Goal: Information Seeking & Learning: Learn about a topic

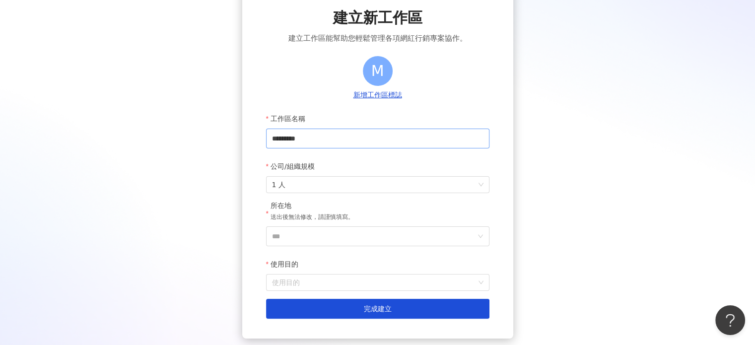
scroll to position [99, 0]
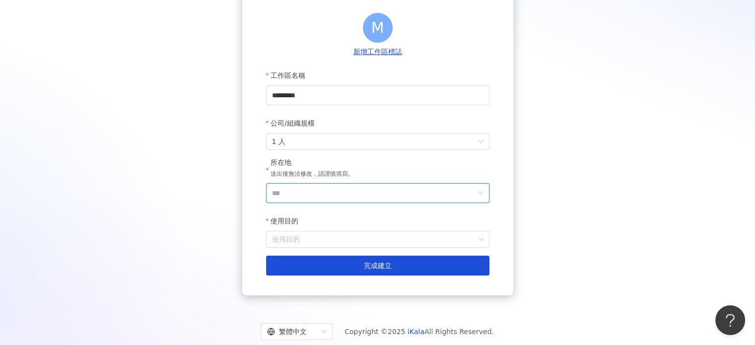
click at [310, 190] on input "***" at bounding box center [373, 193] width 203 height 19
click at [397, 57] on div "台灣" at bounding box center [400, 53] width 14 height 18
click at [298, 241] on input "使用目的" at bounding box center [377, 239] width 211 height 16
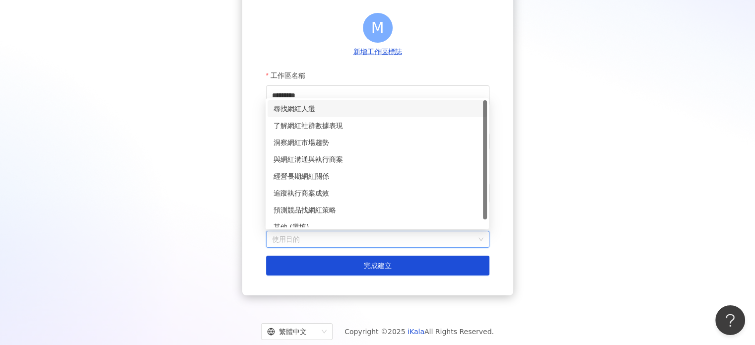
click at [304, 112] on div "尋找網紅人選" at bounding box center [376, 108] width 207 height 11
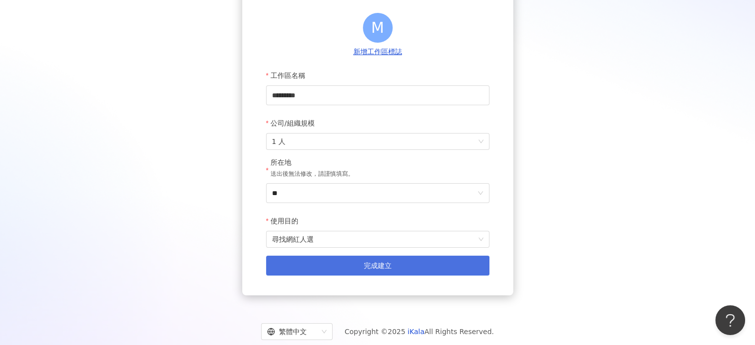
click at [336, 271] on button "完成建立" at bounding box center [377, 266] width 223 height 20
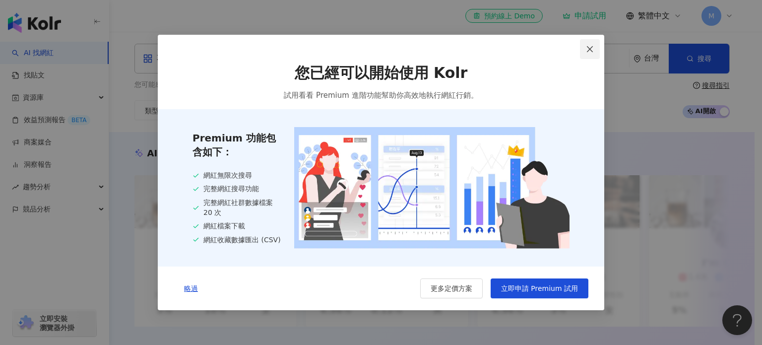
click at [587, 51] on icon "close" at bounding box center [590, 49] width 6 height 6
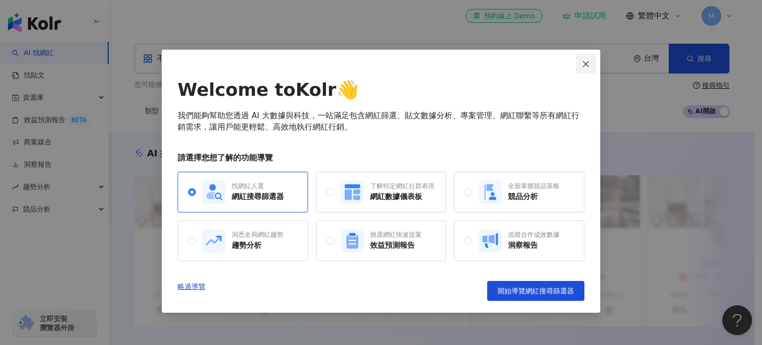
click at [587, 62] on icon "close" at bounding box center [586, 64] width 6 height 6
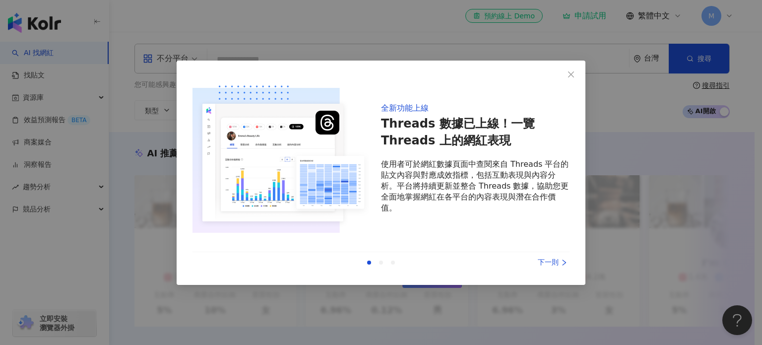
click at [587, 62] on div "全新功能上線 Threads 數據已上線！一覽 Threads 上的網紅表現 使用者可於網紅數據頁面中查閱來自 Threads 平台的貼文內容與對應成效指標，…" at bounding box center [381, 172] width 762 height 345
click at [574, 68] on button "Close" at bounding box center [571, 75] width 20 height 20
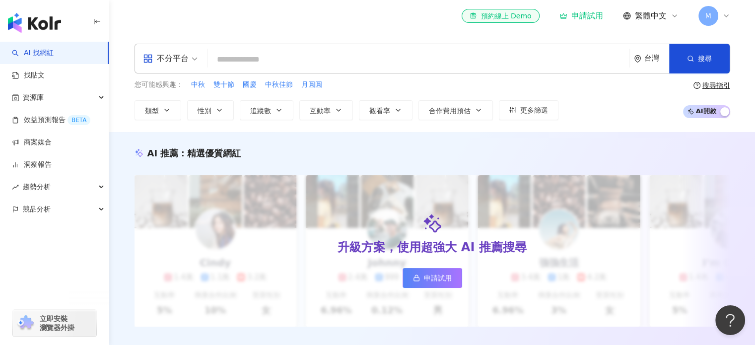
click at [577, 18] on div "申請試用" at bounding box center [581, 16] width 44 height 10
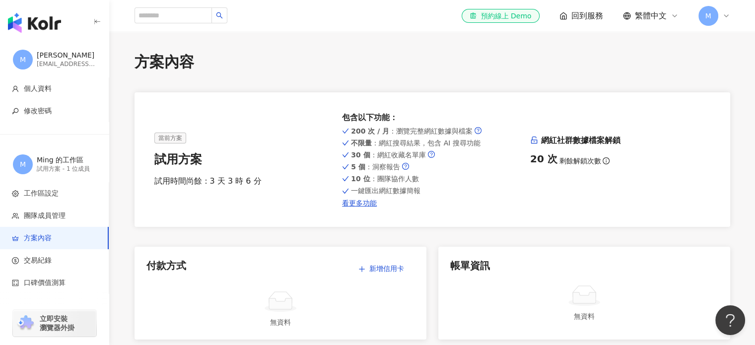
click at [572, 10] on span "回到服務" at bounding box center [587, 15] width 32 height 11
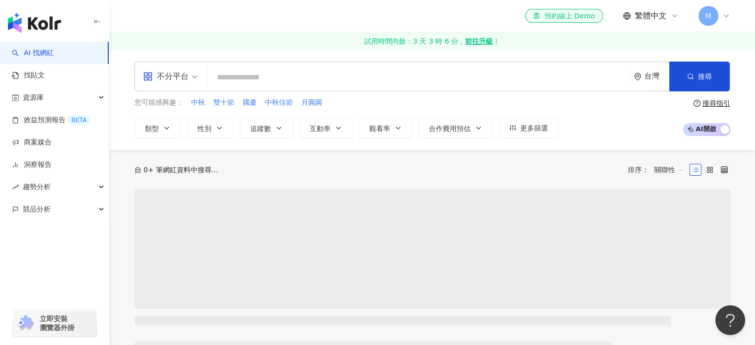
click at [268, 80] on input "search" at bounding box center [418, 77] width 414 height 19
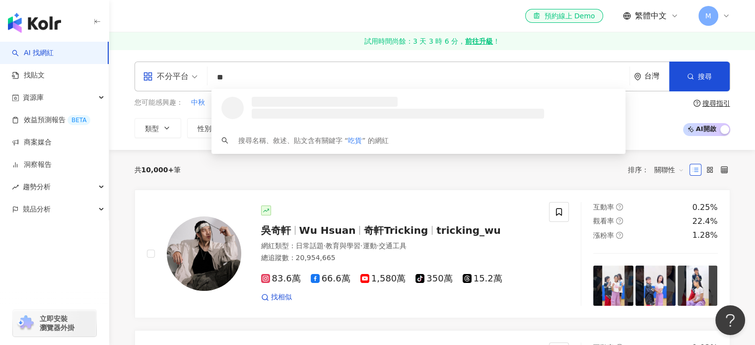
type input "**"
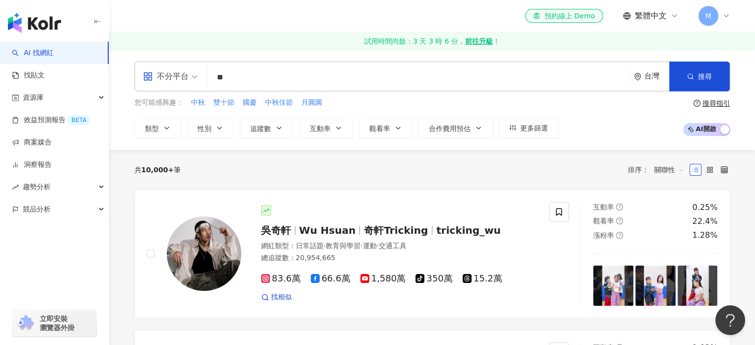
click at [248, 44] on link "試用時間尚餘：3 天 3 時 6 分， 前往升級 ！" at bounding box center [432, 41] width 646 height 18
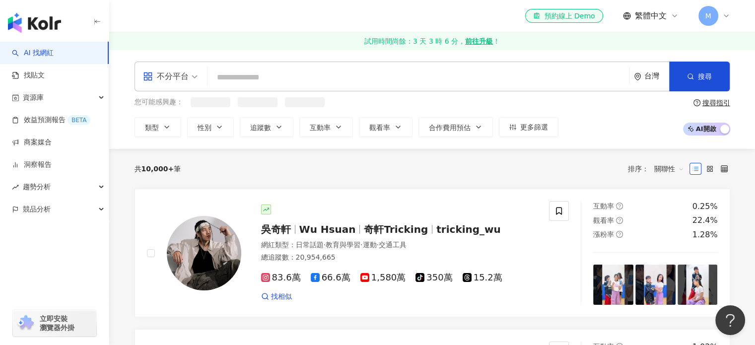
click at [233, 75] on input "search" at bounding box center [418, 77] width 414 height 19
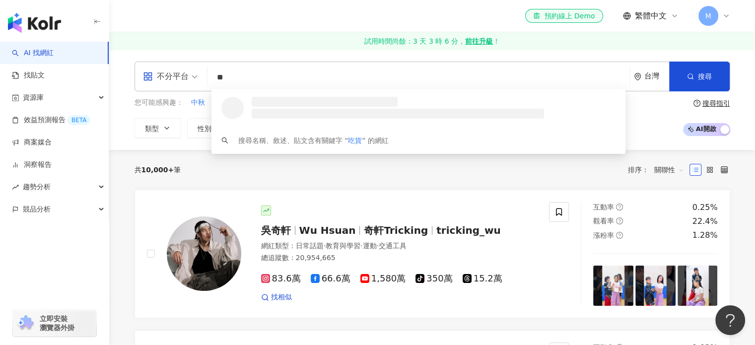
type input "**"
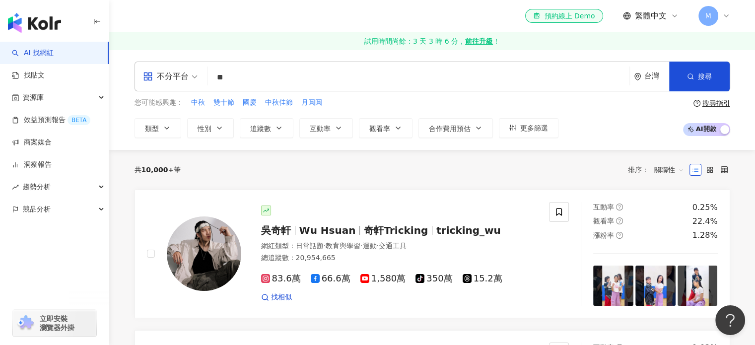
click at [302, 18] on div "el-icon-cs 預約線上 Demo 繁體中文 M" at bounding box center [431, 16] width 595 height 32
click at [218, 130] on icon "button" at bounding box center [219, 128] width 8 height 8
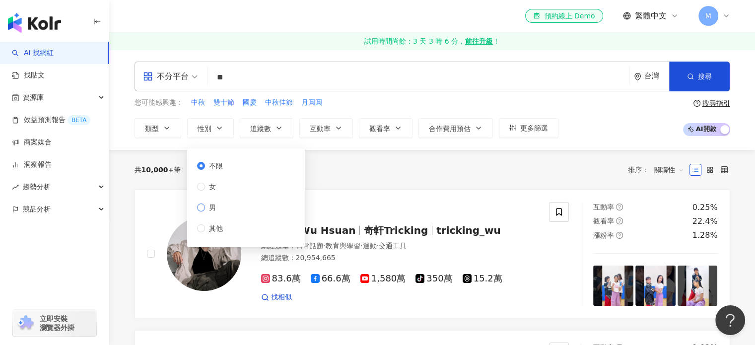
click at [218, 210] on span "男" at bounding box center [212, 207] width 15 height 11
click at [220, 173] on div "不限 女 男 其他" at bounding box center [214, 196] width 34 height 73
click at [214, 166] on span "不限" at bounding box center [216, 165] width 22 height 11
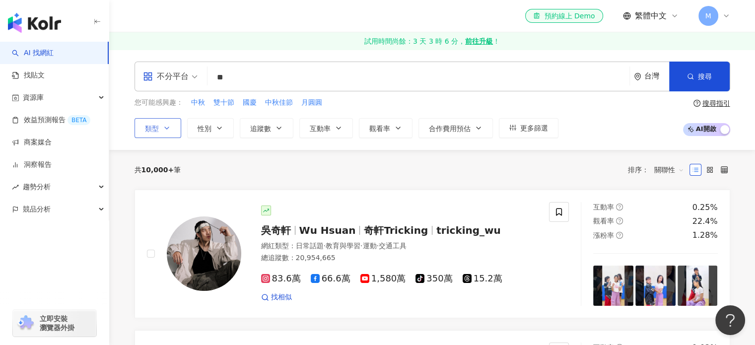
click at [152, 127] on span "類型" at bounding box center [152, 129] width 14 height 8
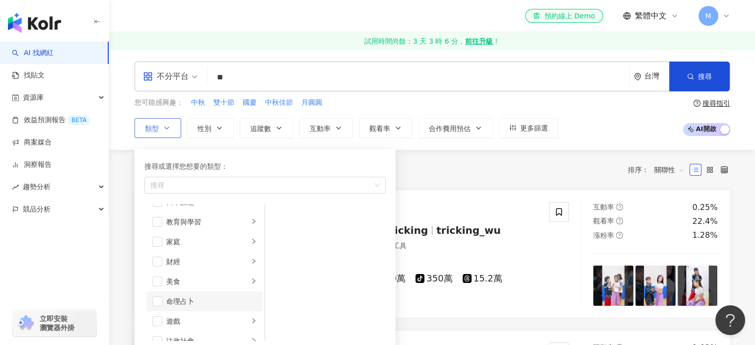
scroll to position [149, 0]
click at [158, 204] on span "button" at bounding box center [157, 206] width 10 height 10
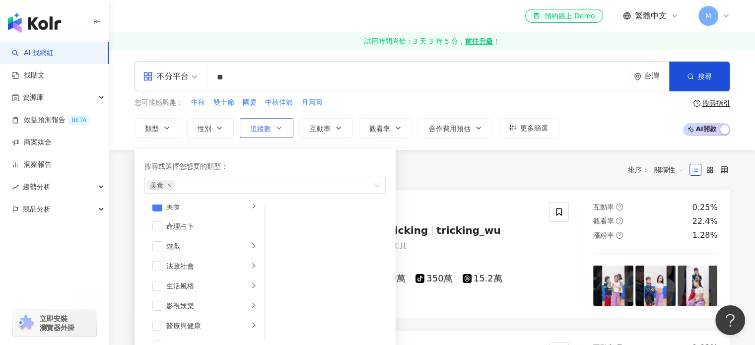
click at [265, 130] on span "追蹤數" at bounding box center [260, 129] width 21 height 8
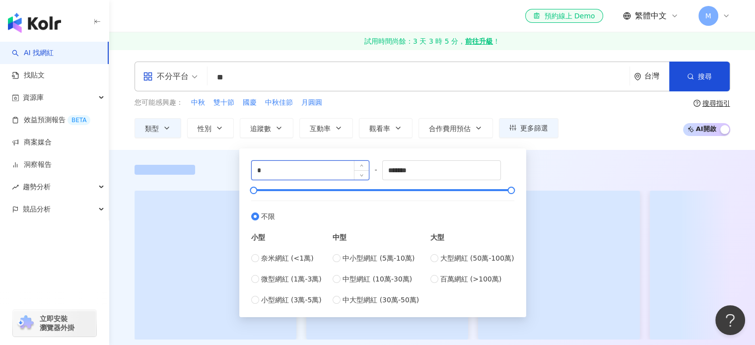
click at [281, 172] on input "*" at bounding box center [311, 170] width 118 height 19
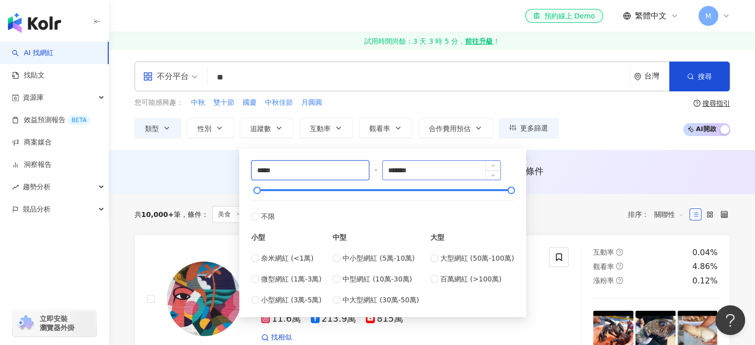
type input "*****"
drag, startPoint x: 439, startPoint y: 167, endPoint x: 371, endPoint y: 174, distance: 68.3
click at [371, 174] on div "***** - ******* 不限 小型 奈米網紅 (<1萬) 微型網紅 (1萬-3萬) 小型網紅 (3萬-5萬) 中型 中小型網紅 (5萬-10萬) 中型…" at bounding box center [382, 232] width 263 height 145
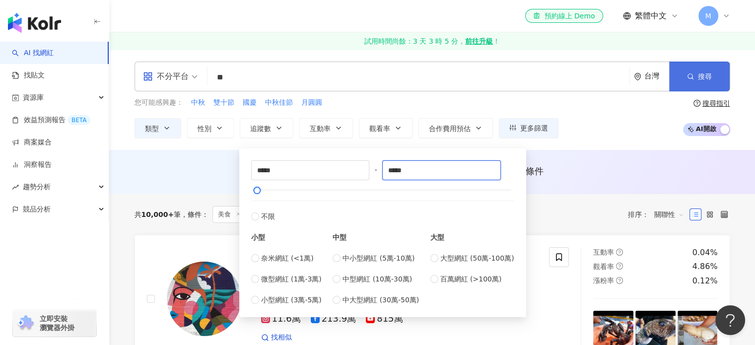
type input "*****"
click at [712, 87] on button "搜尋" at bounding box center [699, 77] width 61 height 30
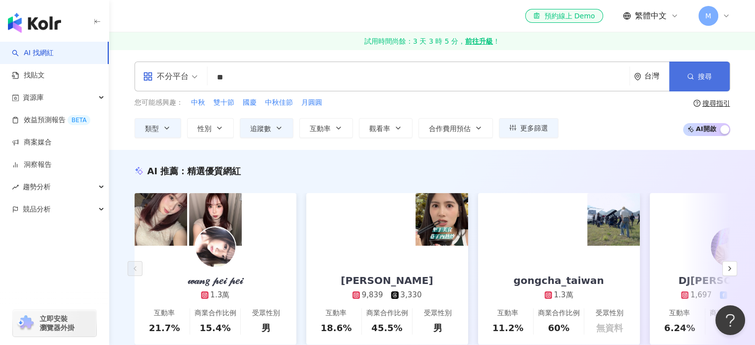
click at [715, 73] on button "搜尋" at bounding box center [699, 77] width 61 height 30
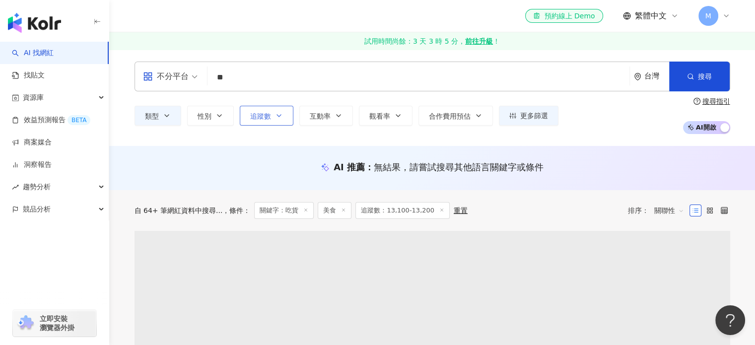
click at [266, 121] on button "追蹤數" at bounding box center [267, 116] width 54 height 20
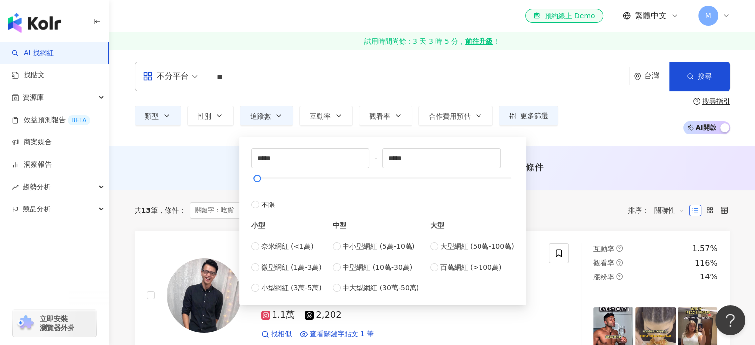
click at [306, 9] on div "el-icon-cs 預約線上 Demo 繁體中文 M" at bounding box center [431, 16] width 595 height 32
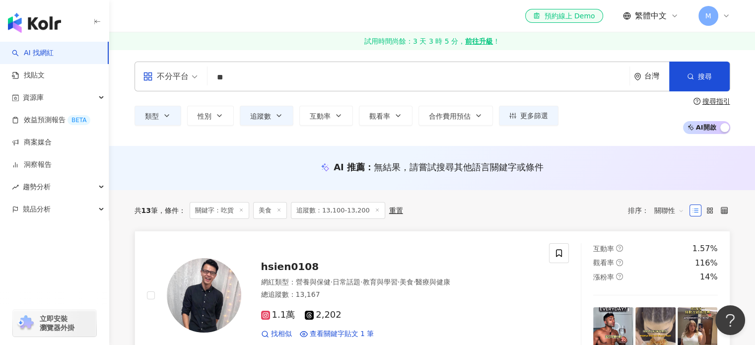
scroll to position [99, 0]
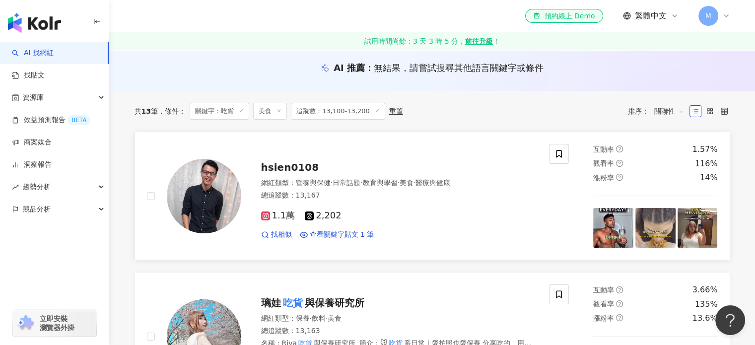
click at [295, 168] on span "hsien0108" at bounding box center [290, 167] width 58 height 12
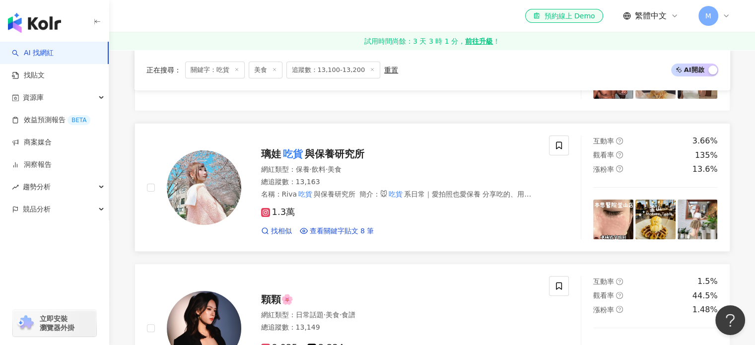
scroll to position [248, 0]
click at [313, 154] on span "與保養研究所" at bounding box center [335, 154] width 60 height 12
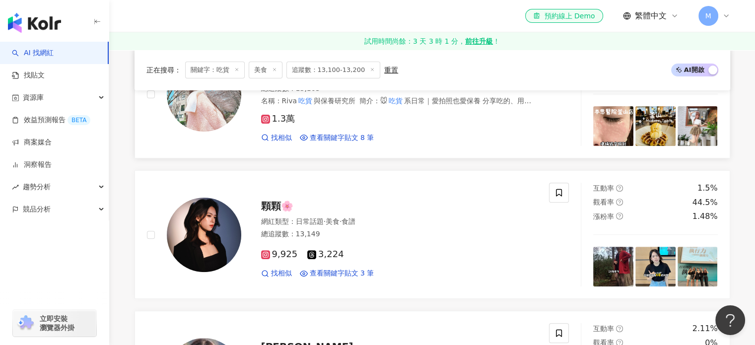
scroll to position [347, 0]
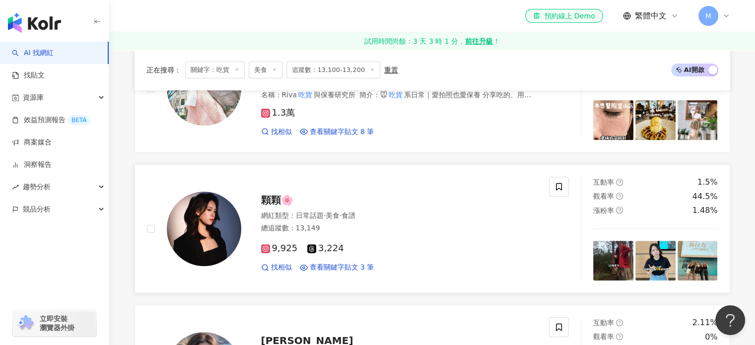
click at [272, 198] on span "顆顆🌸" at bounding box center [277, 200] width 32 height 12
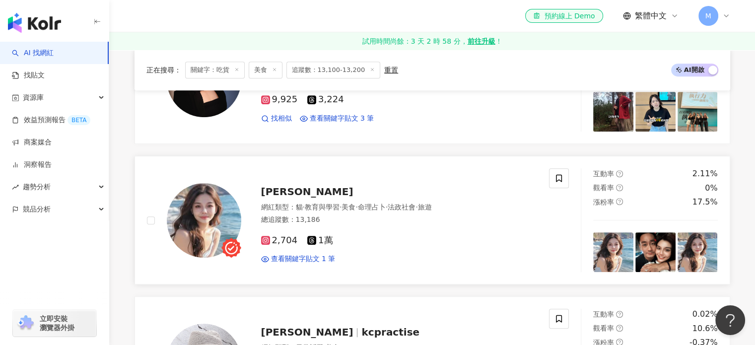
scroll to position [546, 0]
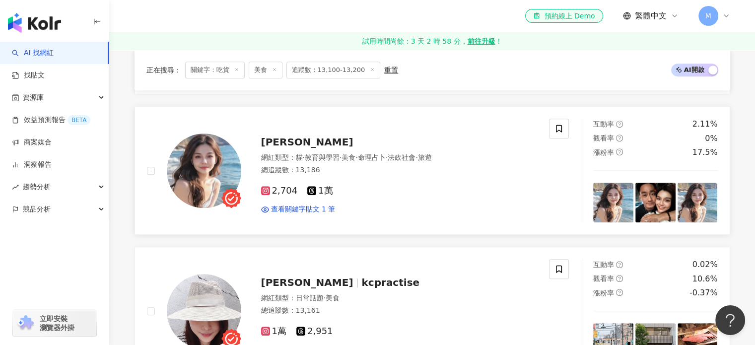
click at [268, 140] on span "薇恩" at bounding box center [307, 142] width 92 height 12
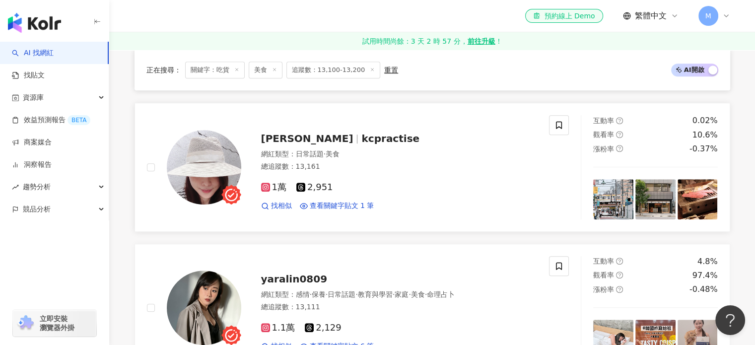
scroll to position [695, 0]
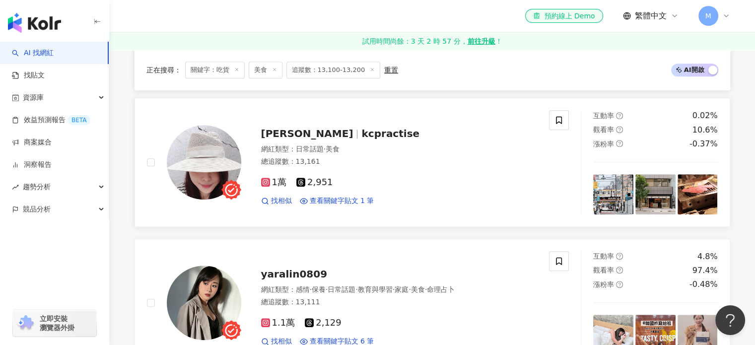
click at [361, 134] on span "kcpractise" at bounding box center [390, 134] width 58 height 12
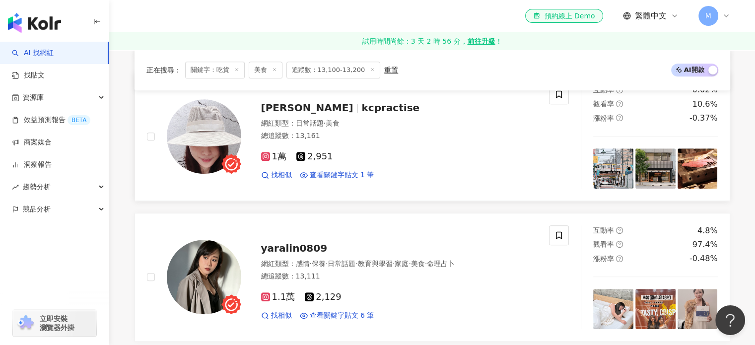
scroll to position [794, 0]
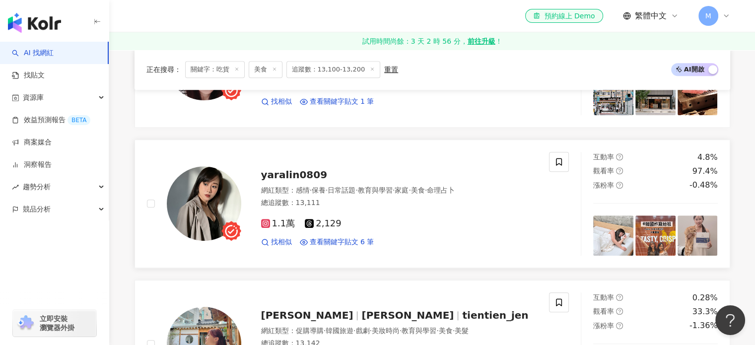
click at [292, 180] on div "yaralin0809 網紅類型 ： 感情 · 保養 · 日常話題 · 教育與學習 · 家庭 · 美食 · 命理占卜 總追蹤數 ： 13,111 1.1萬 2…" at bounding box center [389, 203] width 296 height 87
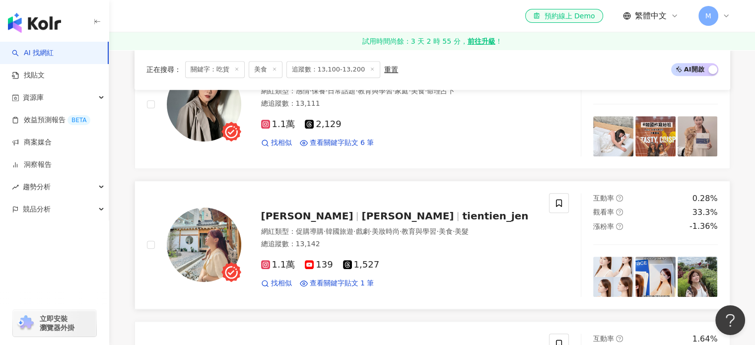
scroll to position [943, 0]
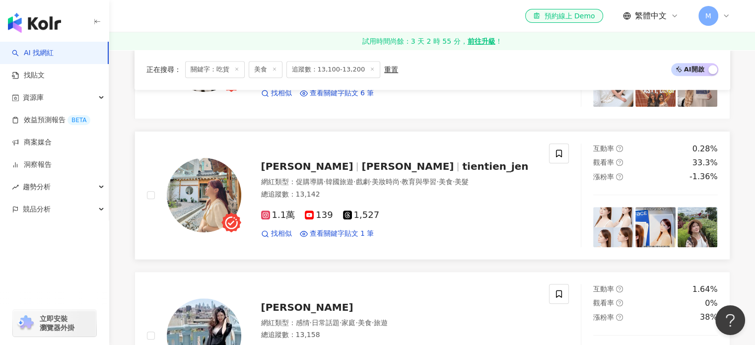
click at [462, 165] on span "tientien_jen" at bounding box center [495, 166] width 66 height 12
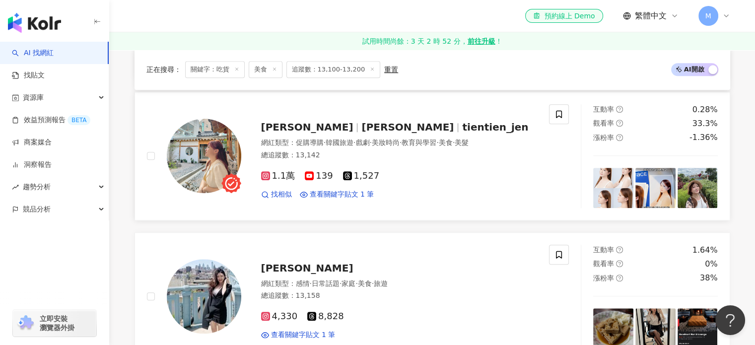
scroll to position [1042, 0]
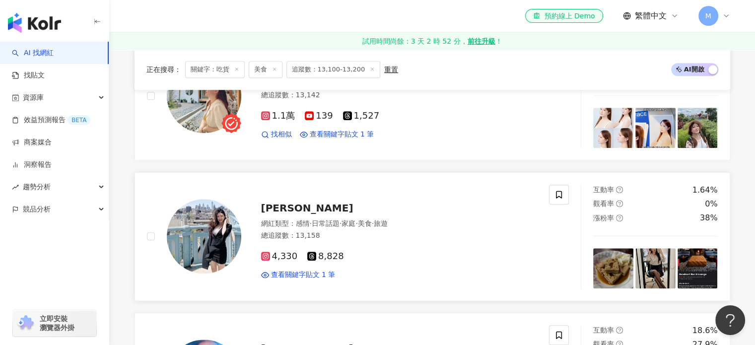
click at [302, 205] on span "Wan Ling Huang" at bounding box center [307, 208] width 92 height 12
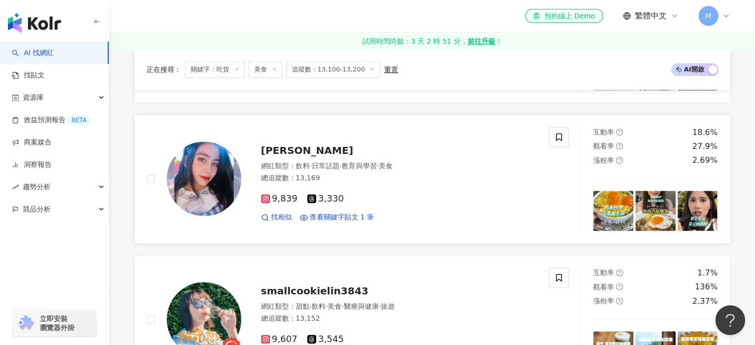
scroll to position [1240, 0]
click at [287, 151] on span "[PERSON_NAME]" at bounding box center [307, 150] width 92 height 12
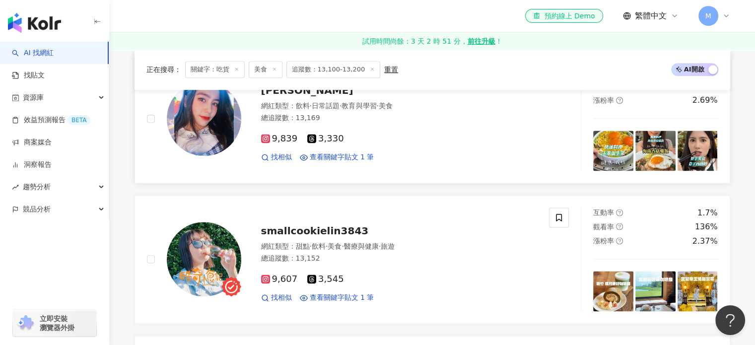
scroll to position [1340, 0]
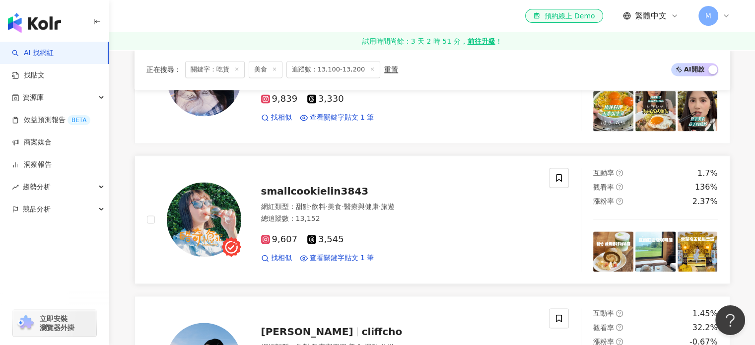
click at [289, 189] on span "smallcookielin3843" at bounding box center [315, 191] width 108 height 12
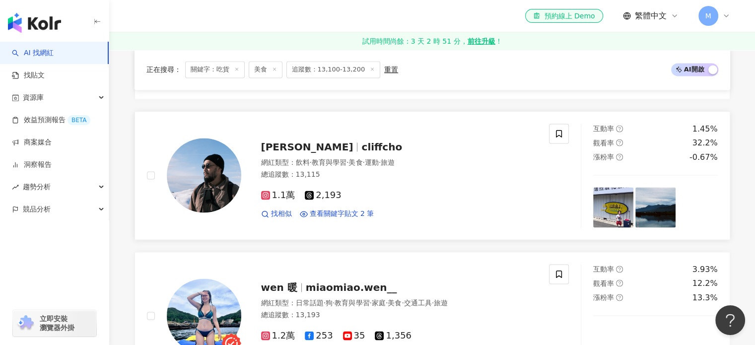
scroll to position [1538, 0]
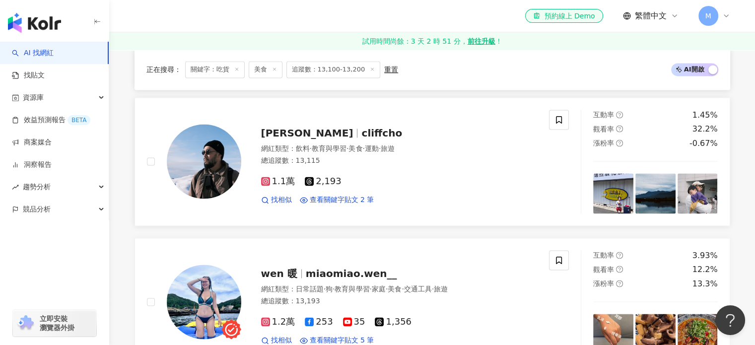
click at [361, 131] on span "cliffcho" at bounding box center [381, 133] width 41 height 12
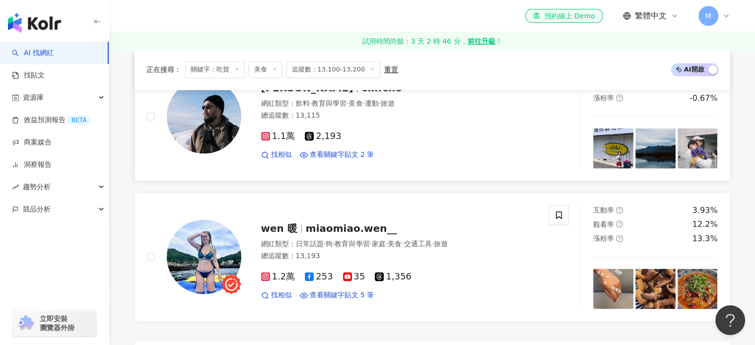
scroll to position [1637, 0]
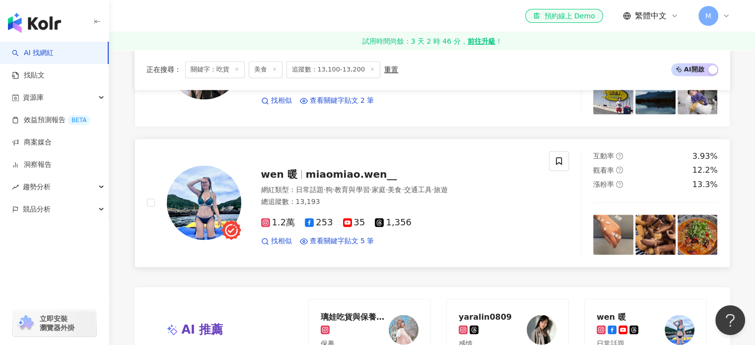
click at [295, 175] on span "wen 暖" at bounding box center [283, 174] width 45 height 12
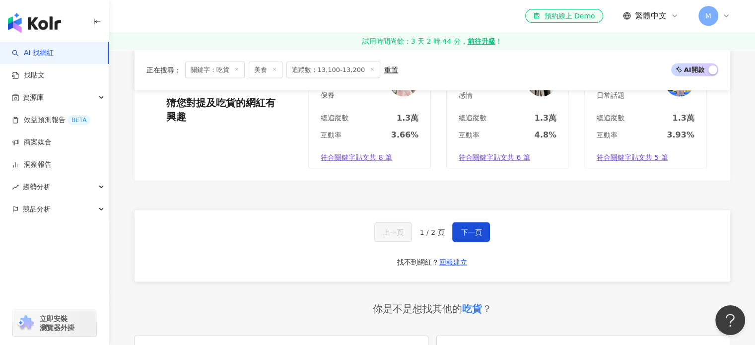
scroll to position [1935, 0]
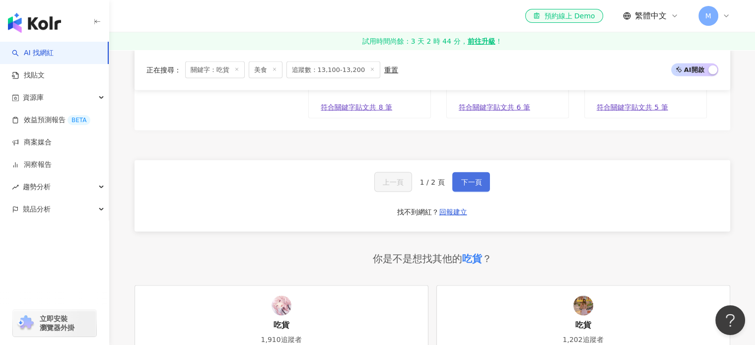
click at [462, 180] on span "下一頁" at bounding box center [470, 182] width 21 height 8
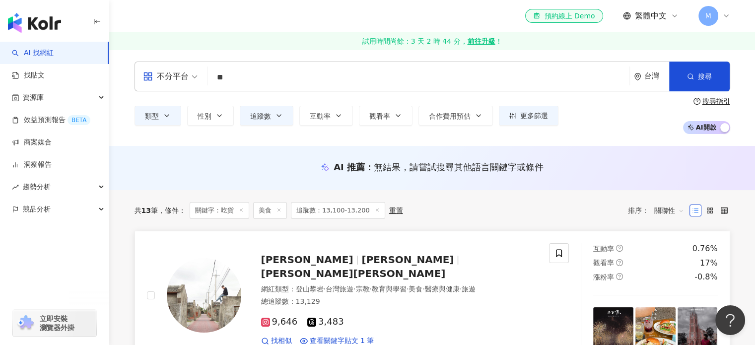
scroll to position [99, 0]
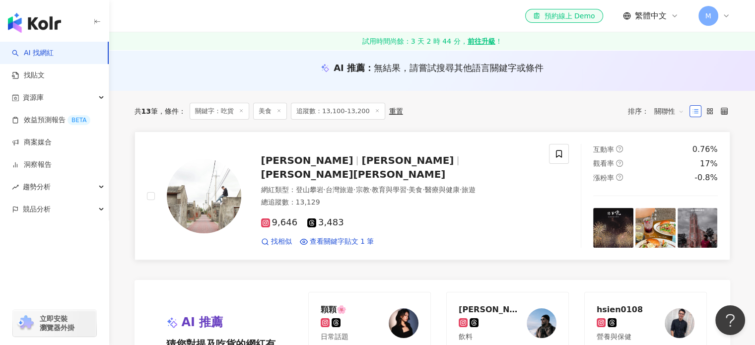
click at [332, 168] on span "葉承宜Mike" at bounding box center [353, 174] width 185 height 12
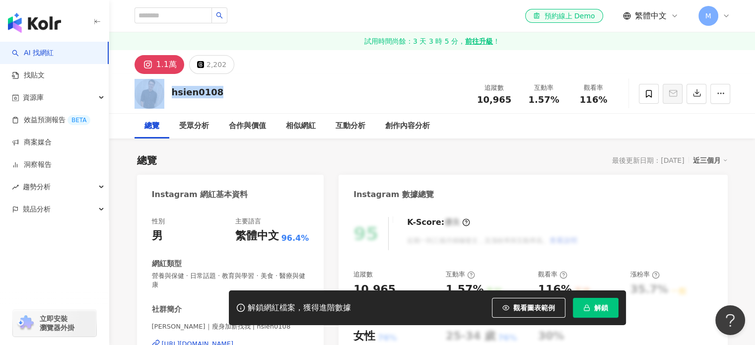
drag, startPoint x: 218, startPoint y: 94, endPoint x: 157, endPoint y: 97, distance: 61.1
click at [157, 97] on div "hsien0108 追蹤數 10,965 互動率 1.57% 觀看率 116%" at bounding box center [432, 93] width 635 height 39
copy div "hsien0108"
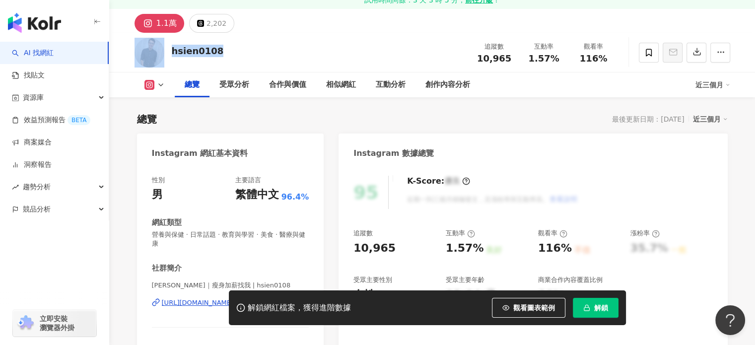
scroll to position [149, 0]
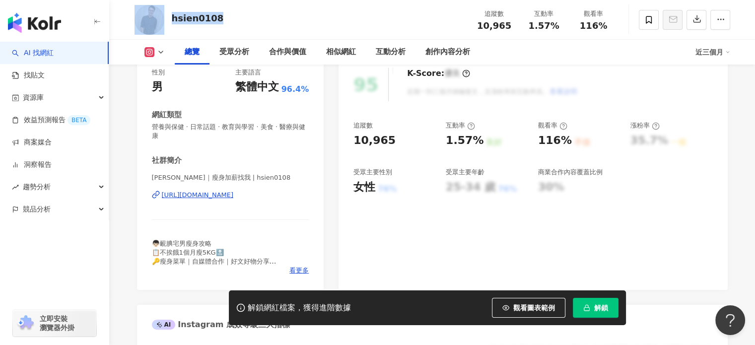
click at [234, 194] on div "https://www.instagram.com/hsien0108/" at bounding box center [198, 195] width 72 height 9
click at [224, 200] on div "阿憲｜瘦身加薪找我 | hsien0108 https://www.instagram.com/hsien0108/" at bounding box center [230, 202] width 157 height 58
click at [222, 196] on div "https://www.instagram.com/hsien0108/" at bounding box center [198, 195] width 72 height 9
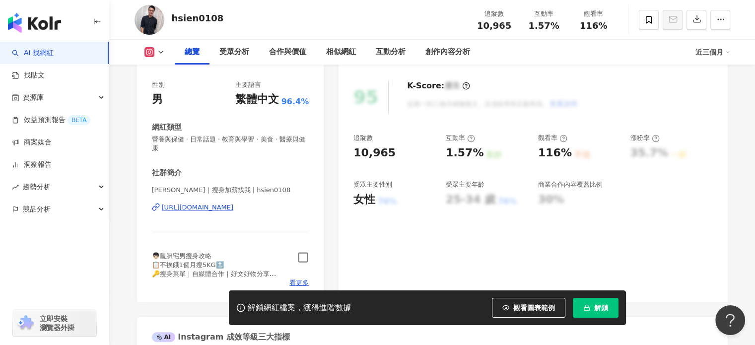
scroll to position [161, 0]
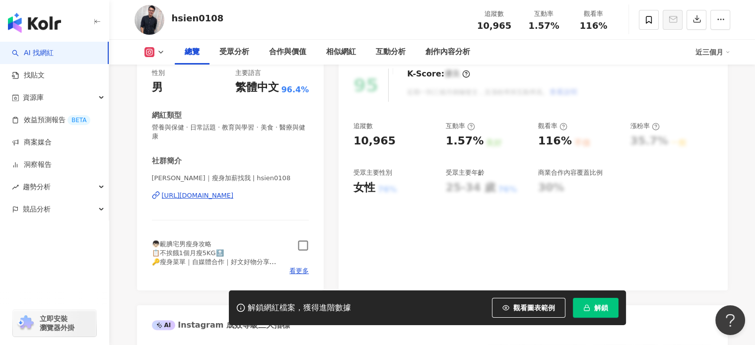
click at [301, 242] on icon "button" at bounding box center [302, 245] width 11 height 11
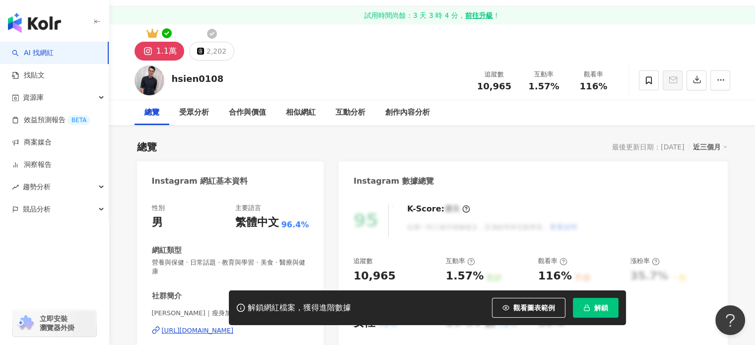
scroll to position [0, 0]
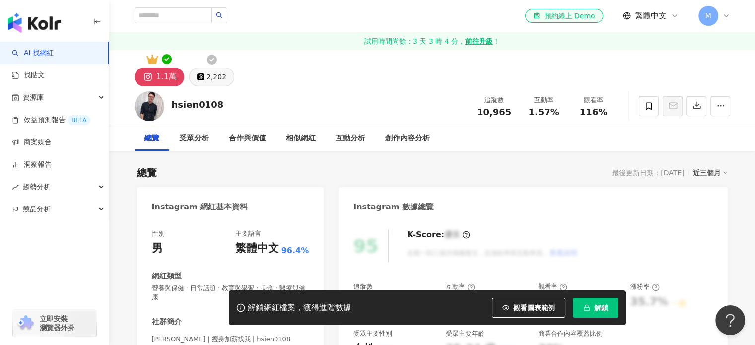
click at [198, 77] on icon at bounding box center [200, 76] width 5 height 5
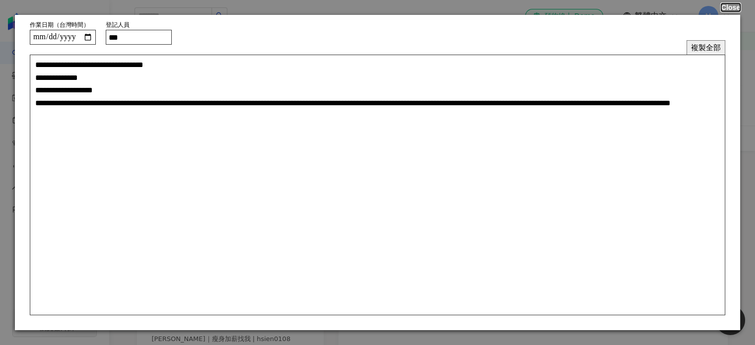
click at [729, 11] on button "Close" at bounding box center [730, 7] width 19 height 8
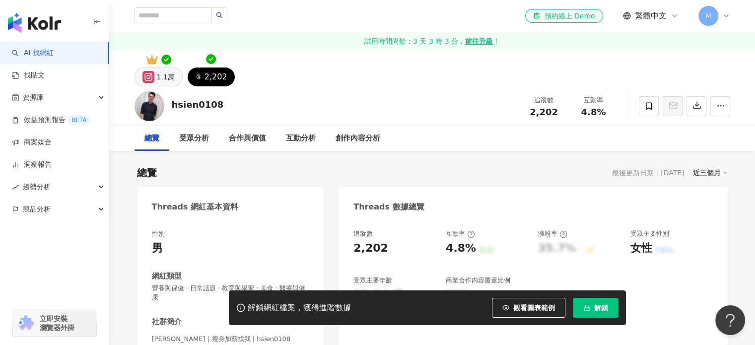
click at [167, 72] on div "1.1萬" at bounding box center [166, 77] width 18 height 14
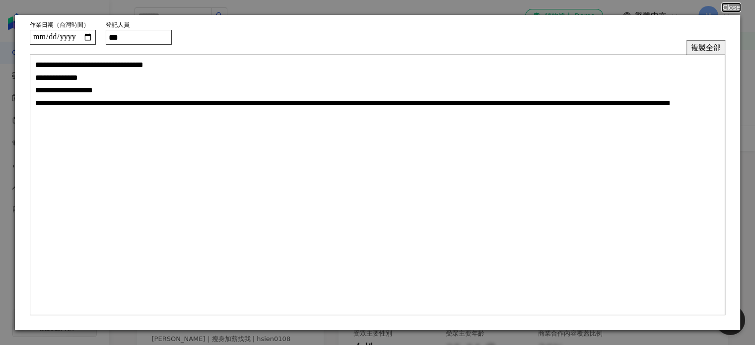
click at [135, 37] on input "***" at bounding box center [139, 37] width 66 height 15
type input "**"
type textarea "**********"
type input "***"
type textarea "**********"
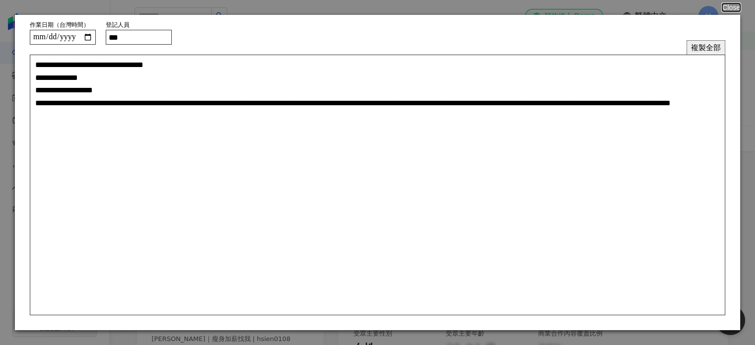
type input "**"
type textarea "**********"
type input "***"
type textarea "**********"
type input "***"
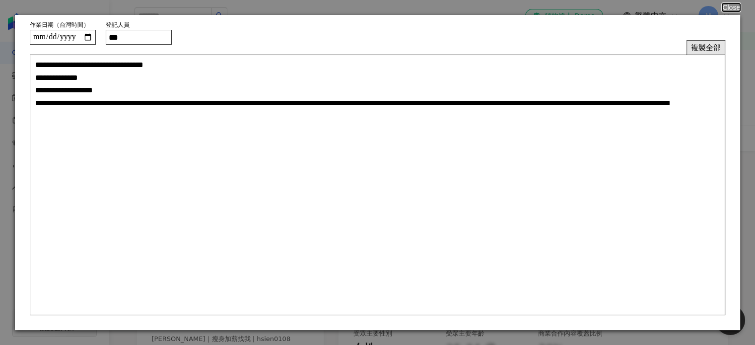
click at [700, 47] on button "複製全部" at bounding box center [705, 47] width 39 height 14
click at [694, 50] on button "複製全部" at bounding box center [705, 47] width 39 height 14
click at [727, 9] on button "Close" at bounding box center [730, 7] width 19 height 8
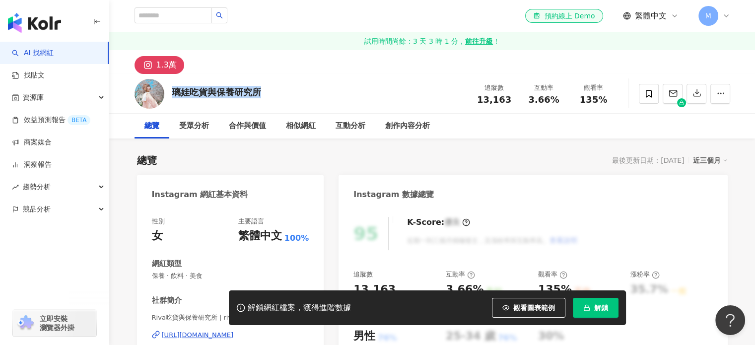
drag, startPoint x: 266, startPoint y: 91, endPoint x: 174, endPoint y: 93, distance: 91.8
click at [174, 93] on div "璃娃吃貨與保養研究所 追蹤數 13,163 互動率 3.66% 觀看率 135%" at bounding box center [432, 93] width 635 height 39
copy div "璃娃吃貨與保養研究所"
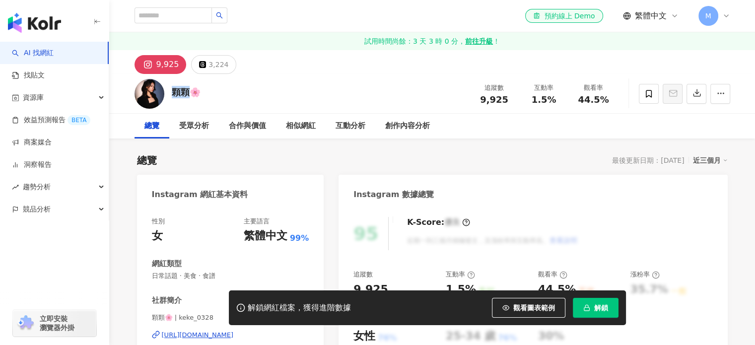
drag, startPoint x: 188, startPoint y: 92, endPoint x: 166, endPoint y: 93, distance: 21.9
click at [166, 93] on div "顆顆🌸 追蹤數 9,925 互動率 1.5% 觀看率 44.5%" at bounding box center [432, 93] width 635 height 39
copy div "顆顆"
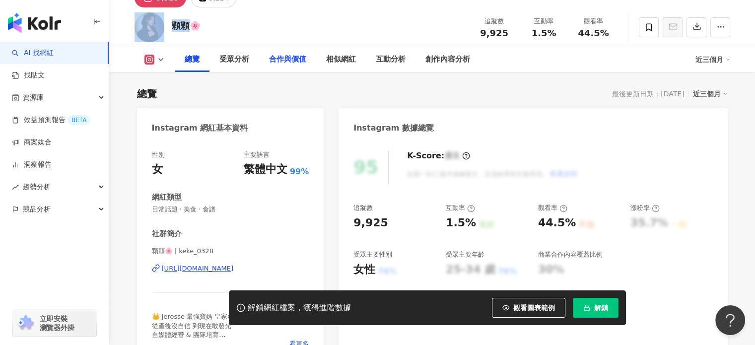
scroll to position [198, 0]
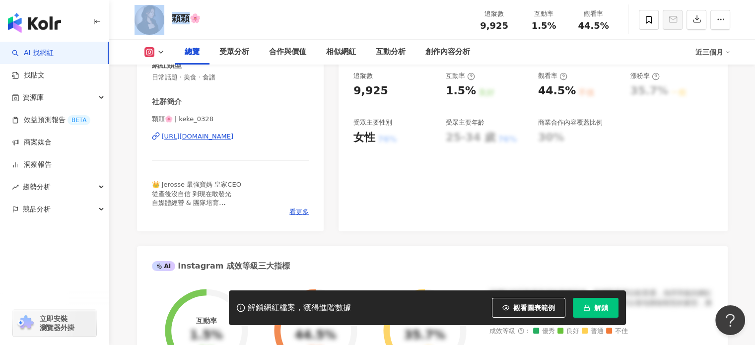
click at [234, 135] on div "https://www.instagram.com/keke_0328/" at bounding box center [198, 136] width 72 height 9
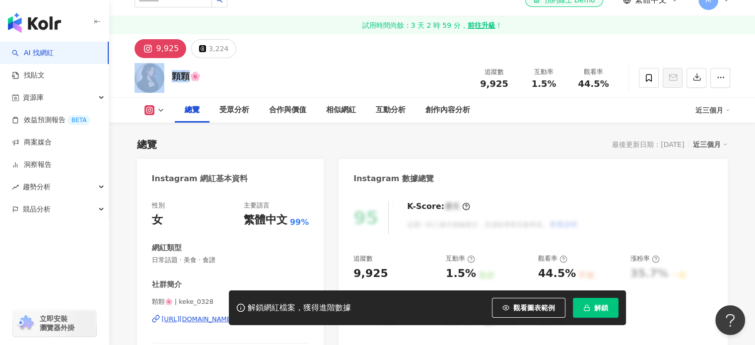
scroll to position [0, 0]
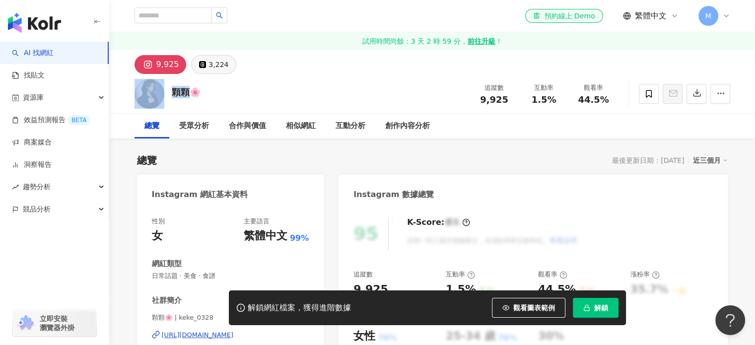
click at [212, 69] on div "3,224" at bounding box center [218, 65] width 20 height 14
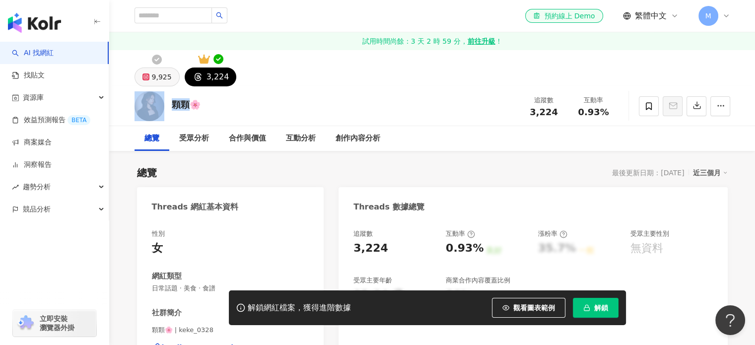
click at [169, 80] on div "9,925" at bounding box center [162, 77] width 20 height 14
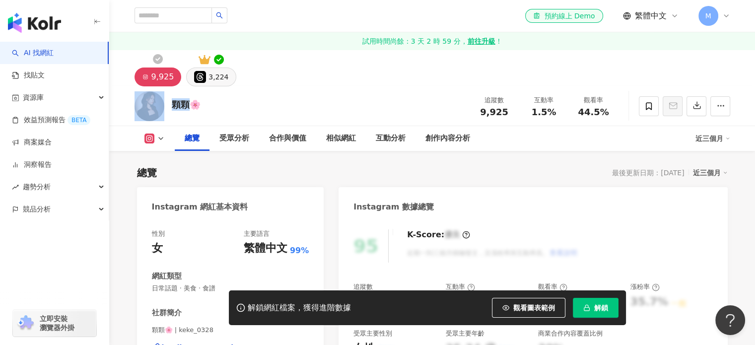
scroll to position [248, 0]
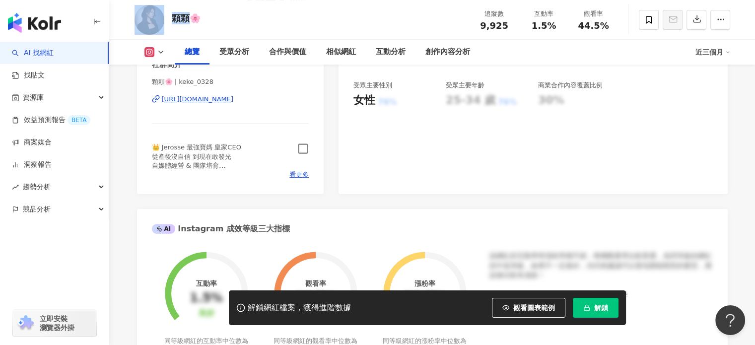
click at [300, 150] on icon "button" at bounding box center [302, 148] width 11 height 11
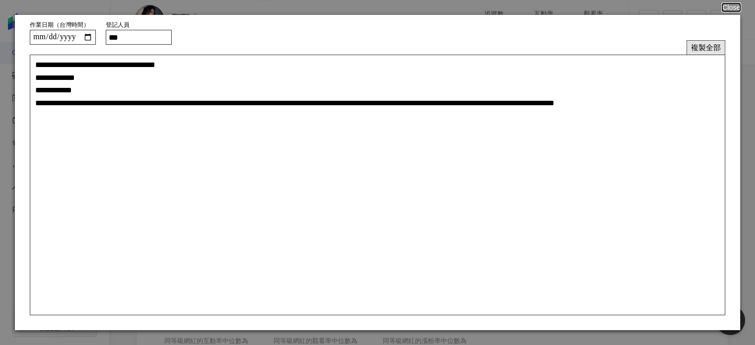
click at [708, 50] on button "複製全部" at bounding box center [705, 47] width 39 height 14
click at [694, 45] on button "複製全部" at bounding box center [705, 47] width 39 height 14
click at [716, 49] on button "複製全部" at bounding box center [705, 47] width 39 height 14
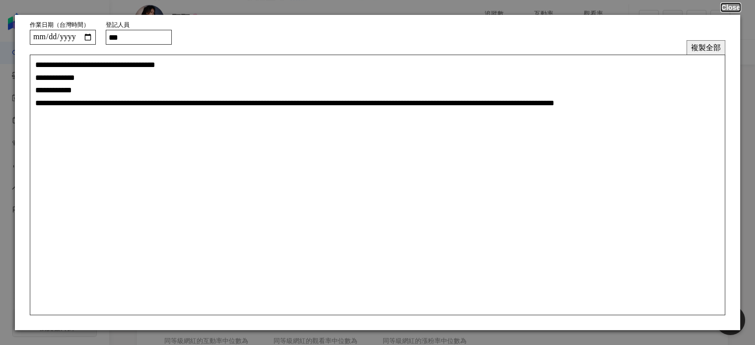
click at [726, 8] on button "Close" at bounding box center [730, 7] width 19 height 8
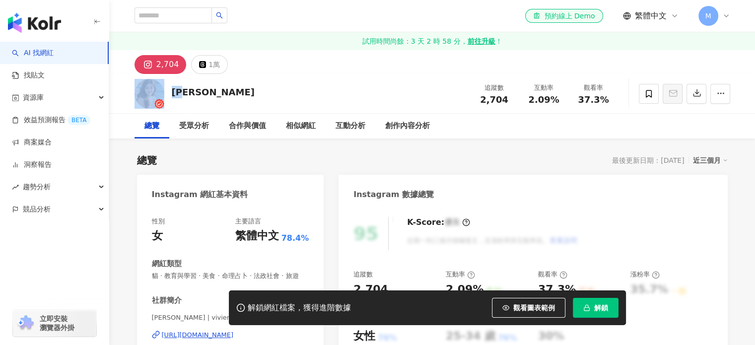
drag, startPoint x: 188, startPoint y: 90, endPoint x: 117, endPoint y: 20, distance: 99.6
click at [163, 88] on div "薇恩 追蹤數 2,704 互動率 2.09% 觀看率 37.3%" at bounding box center [432, 93] width 635 height 39
copy div "薇恩"
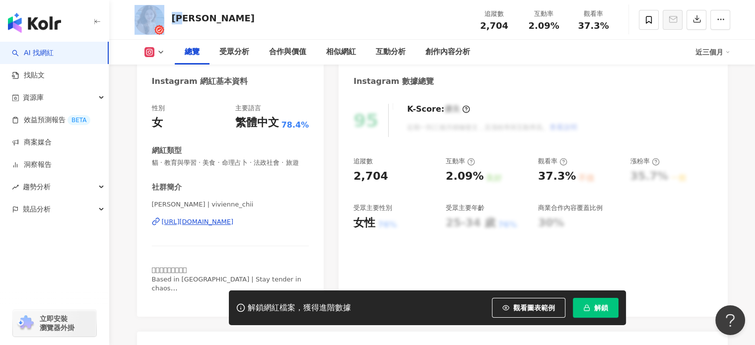
scroll to position [198, 0]
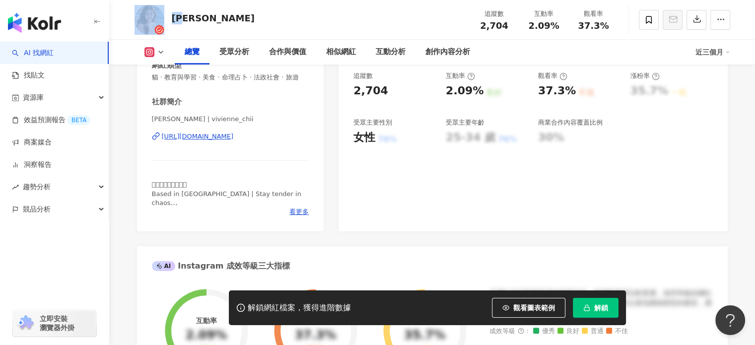
click at [223, 141] on div "https://www.instagram.com/vivienne_chii/" at bounding box center [198, 136] width 72 height 9
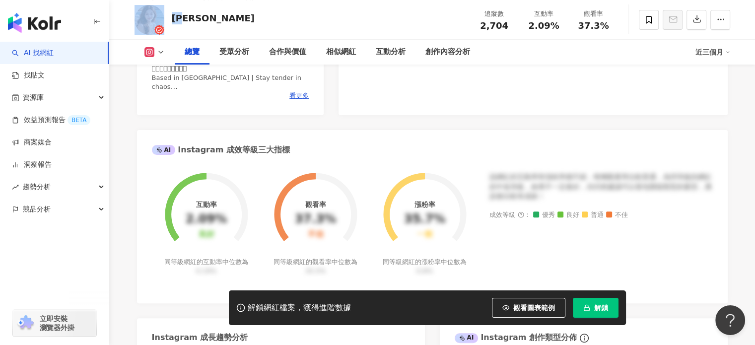
scroll to position [347, 0]
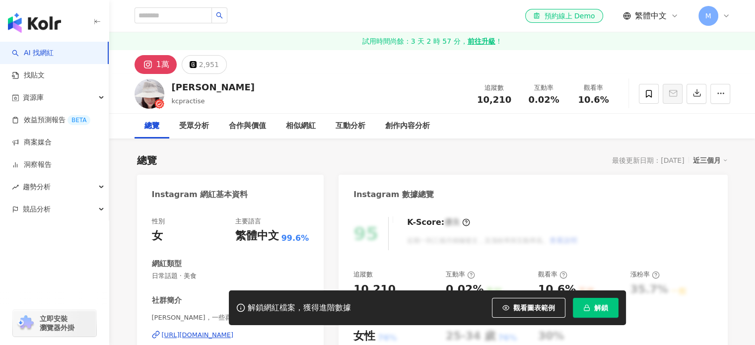
click at [167, 85] on div "[PERSON_NAME]kcpractise 追蹤數 10,210 互動率 0.02% 觀看率 10.6%" at bounding box center [432, 93] width 635 height 39
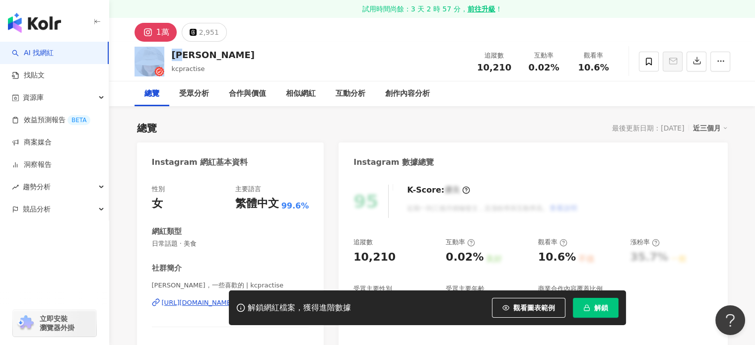
scroll to position [50, 0]
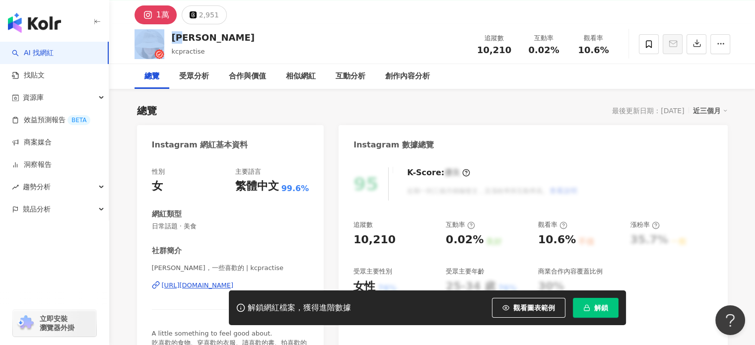
click at [217, 283] on div "[URL][DOMAIN_NAME]" at bounding box center [198, 285] width 72 height 9
click at [206, 15] on div "2,951" at bounding box center [209, 15] width 20 height 14
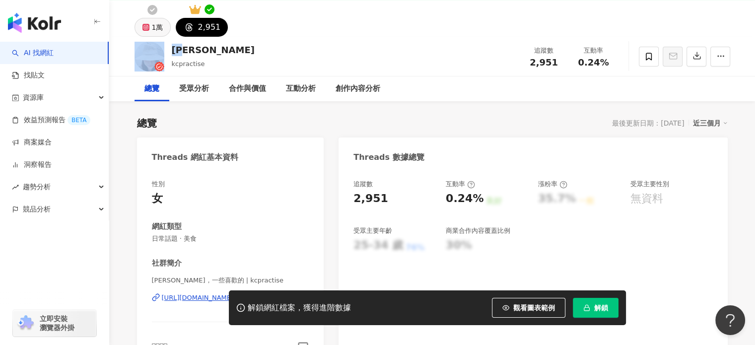
click at [155, 24] on div "1萬" at bounding box center [157, 27] width 11 height 14
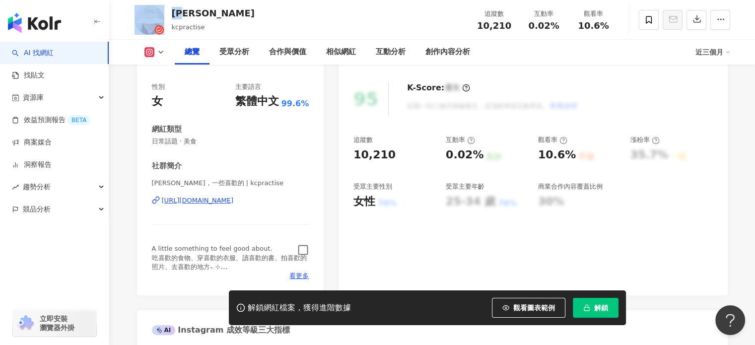
scroll to position [149, 0]
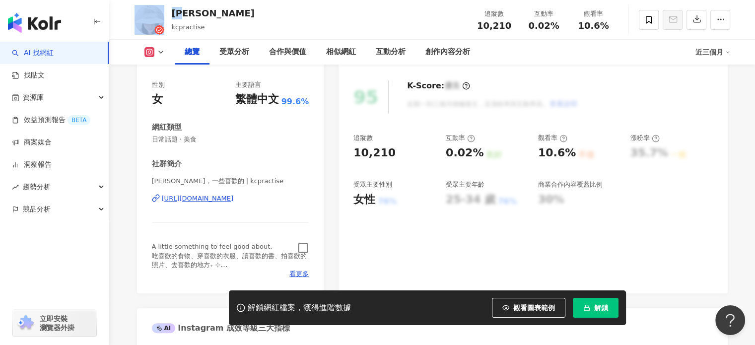
click at [302, 248] on icon "button" at bounding box center [302, 247] width 11 height 11
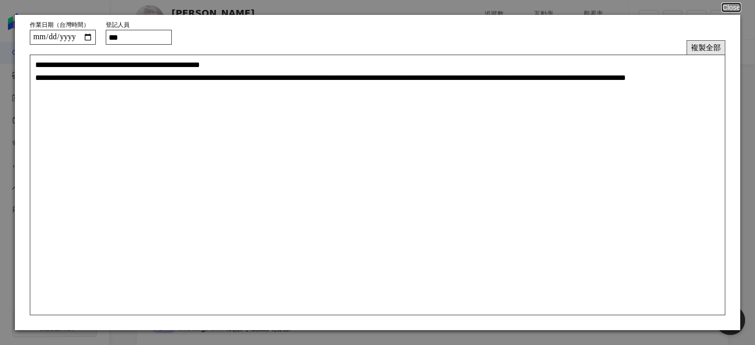
click at [701, 46] on button "複製全部" at bounding box center [705, 47] width 39 height 14
click at [736, 11] on button "Close" at bounding box center [730, 7] width 19 height 8
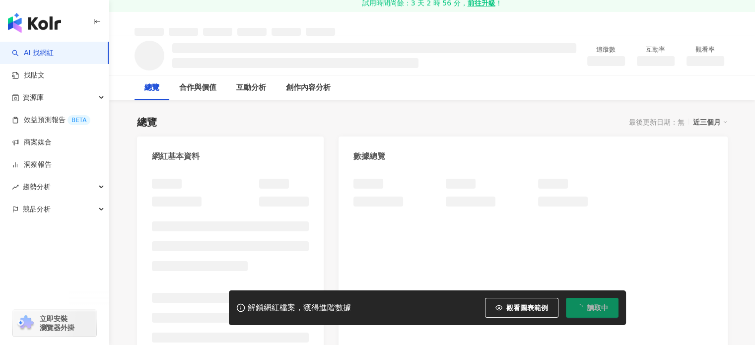
scroll to position [50, 0]
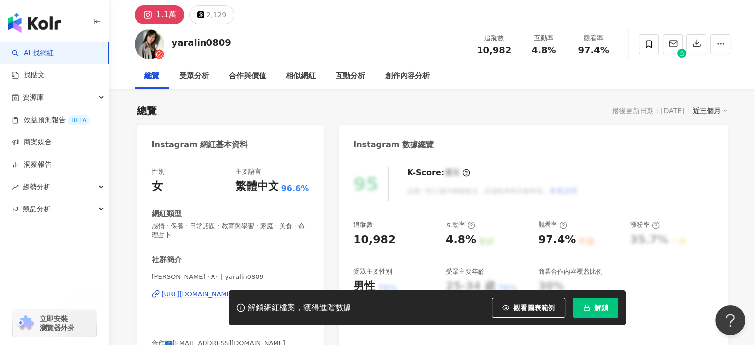
drag, startPoint x: 173, startPoint y: 43, endPoint x: 182, endPoint y: 43, distance: 8.4
click at [171, 43] on div "yaralin0809 追蹤數 10,982 互動率 4.8% 觀看率 97.4%" at bounding box center [432, 43] width 635 height 39
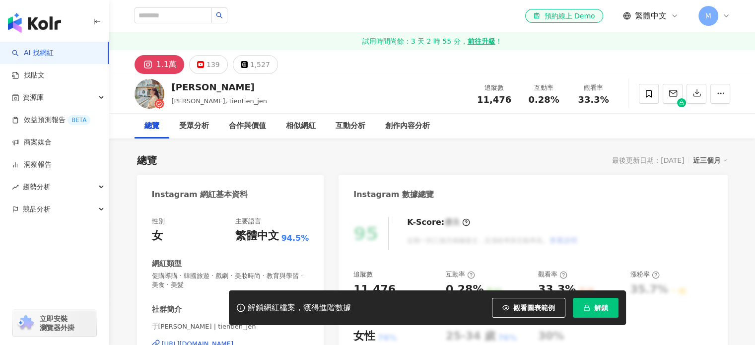
click at [182, 89] on div "恬恬" at bounding box center [220, 87] width 96 height 12
drag, startPoint x: 188, startPoint y: 89, endPoint x: 172, endPoint y: 86, distance: 16.6
click at [172, 86] on div "恬恬" at bounding box center [220, 87] width 96 height 12
copy div "恬恬"
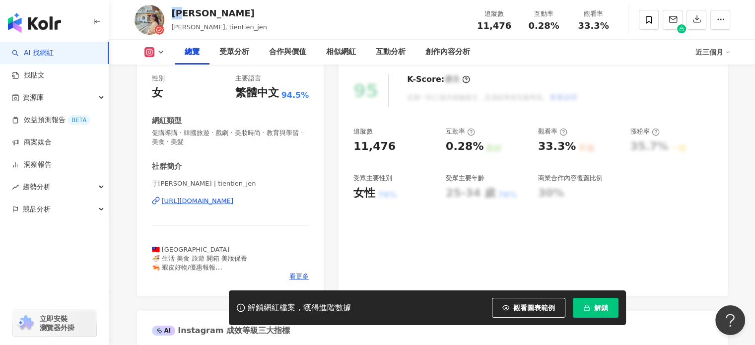
scroll to position [149, 0]
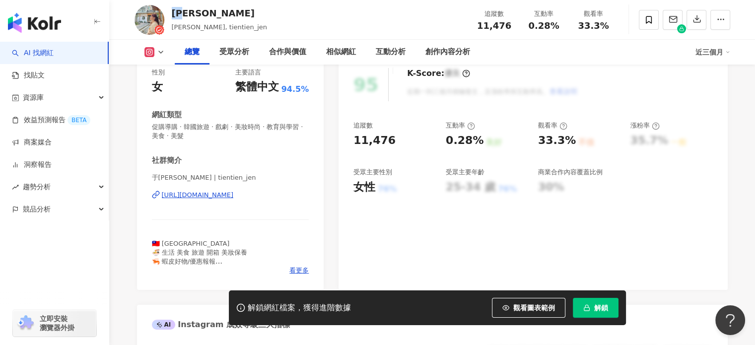
click at [234, 194] on div "https://www.instagram.com/tientien_jen/" at bounding box center [198, 195] width 72 height 9
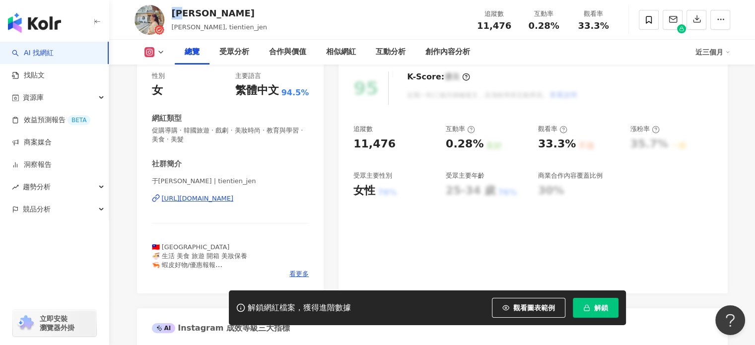
scroll to position [0, 0]
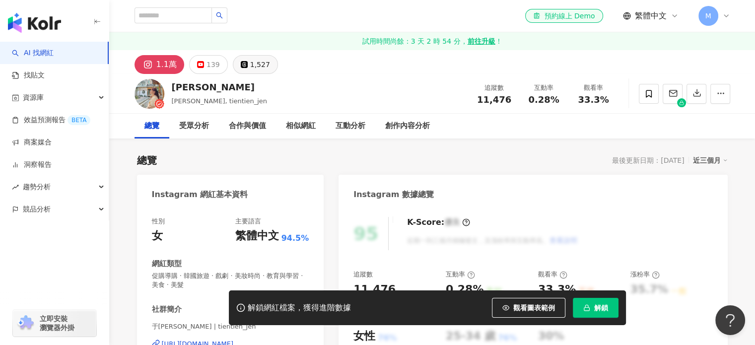
click at [269, 69] on div "1.1萬 139 1,527" at bounding box center [205, 64] width 143 height 19
drag, startPoint x: 259, startPoint y: 67, endPoint x: 113, endPoint y: 0, distance: 160.1
click at [258, 67] on div "1,527" at bounding box center [260, 65] width 20 height 14
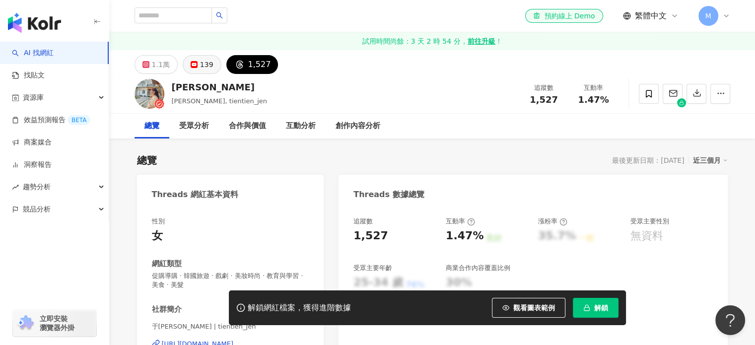
click at [206, 65] on div "139" at bounding box center [206, 65] width 13 height 14
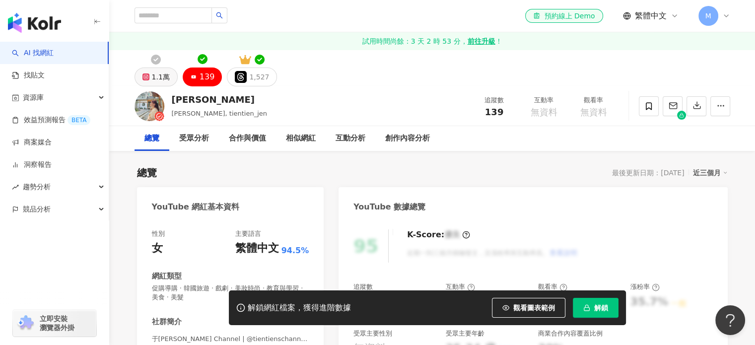
click at [167, 78] on div "1.1萬" at bounding box center [161, 77] width 18 height 14
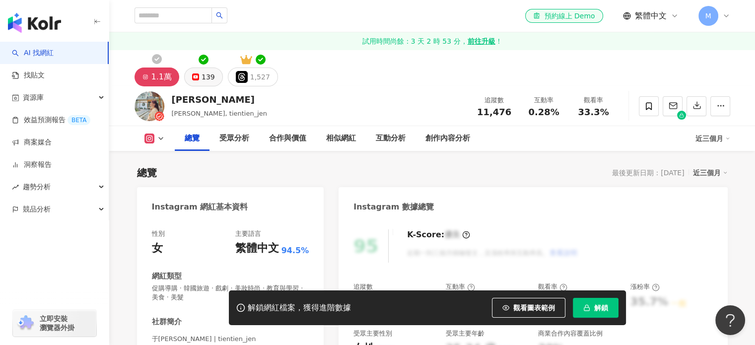
scroll to position [99, 0]
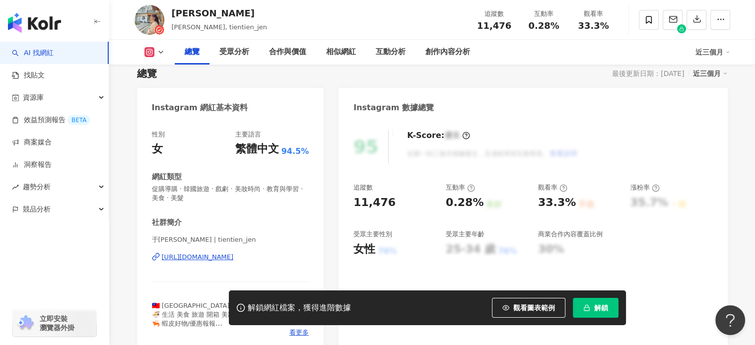
click at [300, 301] on icon "button" at bounding box center [302, 306] width 11 height 11
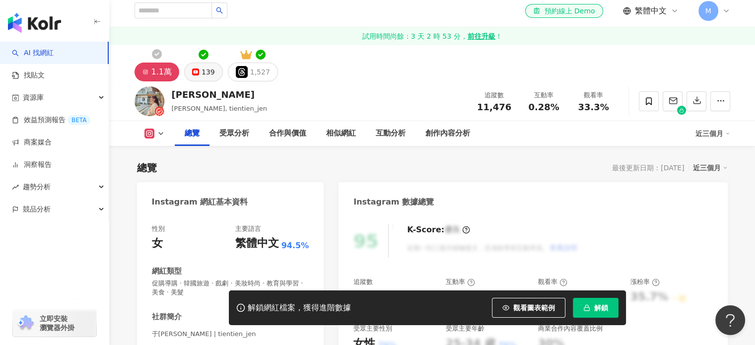
scroll to position [0, 0]
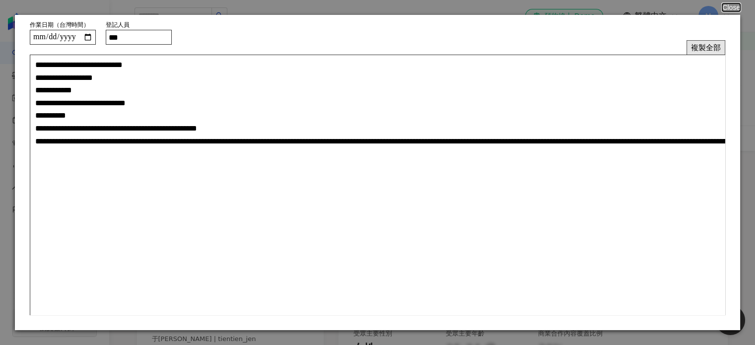
click at [688, 49] on button "複製全部" at bounding box center [705, 47] width 39 height 14
click at [728, 7] on button "Close" at bounding box center [730, 7] width 19 height 8
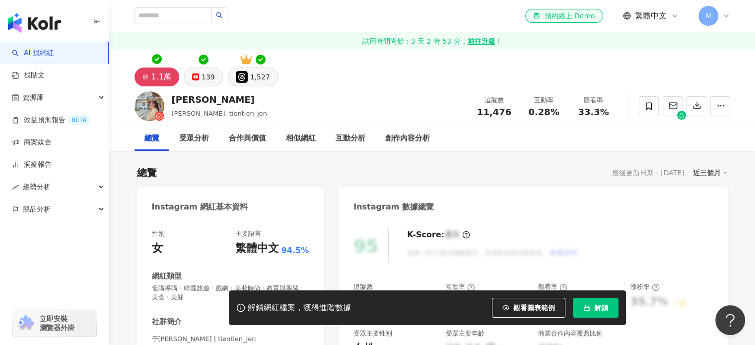
click at [258, 75] on div "1,527" at bounding box center [260, 77] width 20 height 14
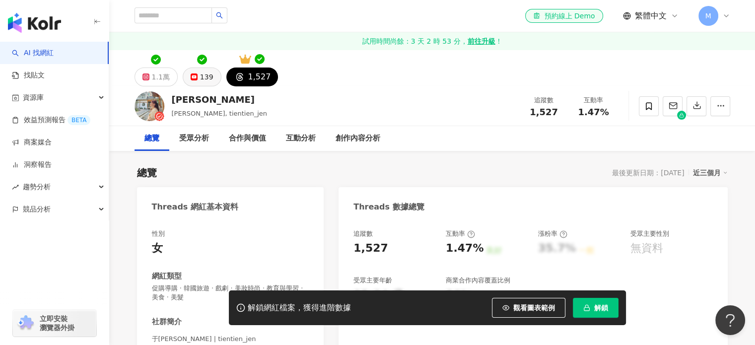
scroll to position [149, 0]
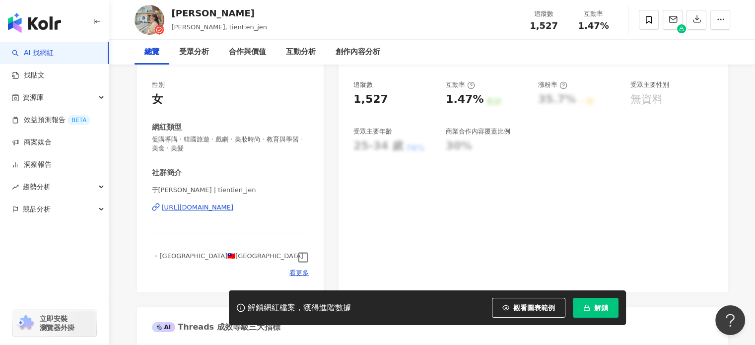
click at [234, 206] on div "https://www.threads.com/@tientien_jen" at bounding box center [198, 207] width 72 height 9
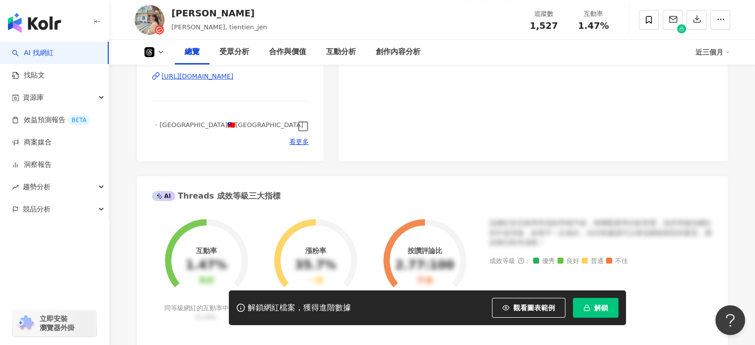
scroll to position [397, 0]
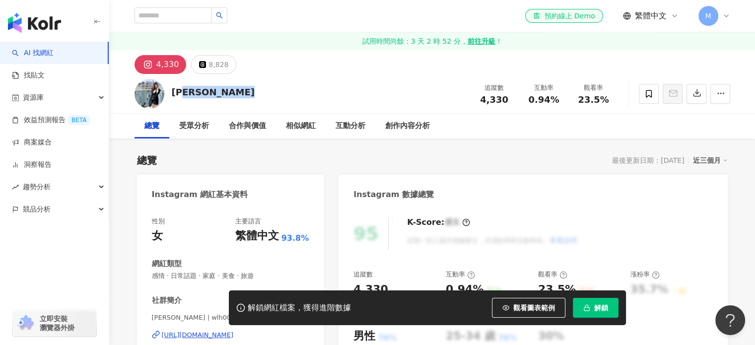
drag, startPoint x: 238, startPoint y: 97, endPoint x: 229, endPoint y: 91, distance: 11.2
click at [187, 91] on div "[PERSON_NAME]" at bounding box center [213, 92] width 83 height 12
drag, startPoint x: 241, startPoint y: 93, endPoint x: 174, endPoint y: 92, distance: 67.0
click at [174, 92] on div "[PERSON_NAME]" at bounding box center [213, 92] width 83 height 12
copy div "[PERSON_NAME]"
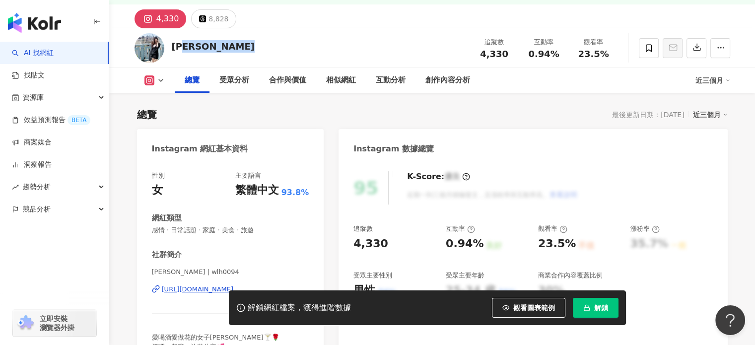
scroll to position [99, 0]
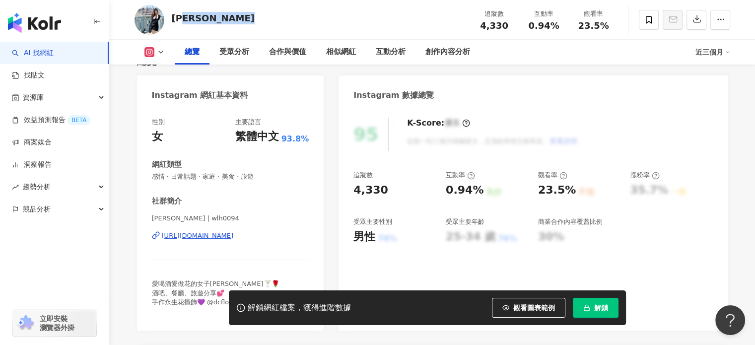
click at [234, 233] on div "[URL][DOMAIN_NAME]" at bounding box center [198, 235] width 72 height 9
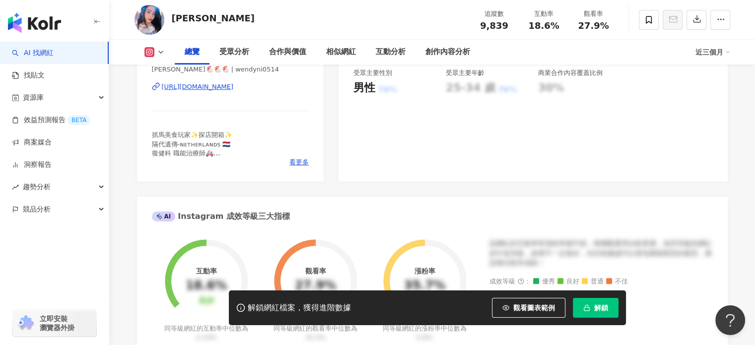
scroll to position [99, 0]
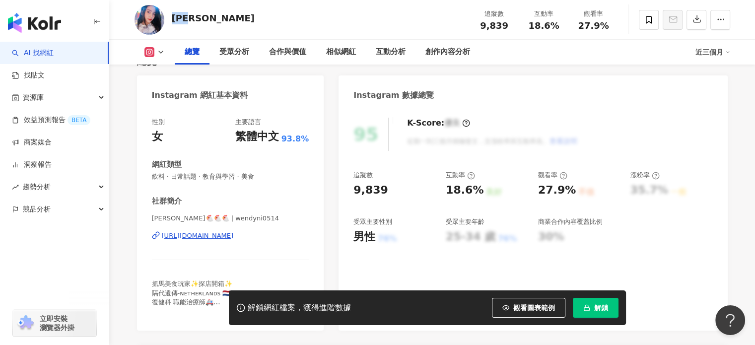
drag, startPoint x: 198, startPoint y: 23, endPoint x: 174, endPoint y: 21, distance: 23.9
click at [174, 21] on div "[PERSON_NAME]" at bounding box center [213, 18] width 83 height 12
copy div "[PERSON_NAME]"
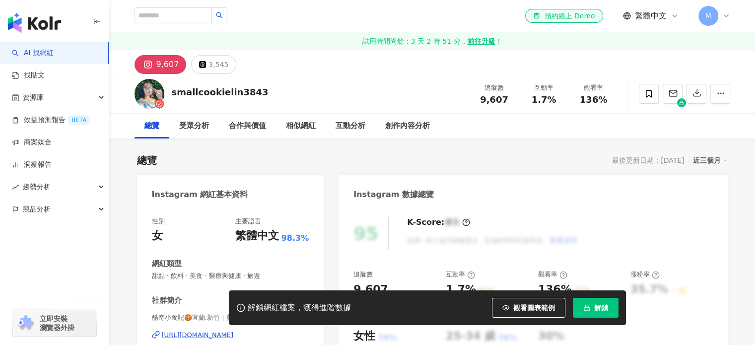
scroll to position [50, 0]
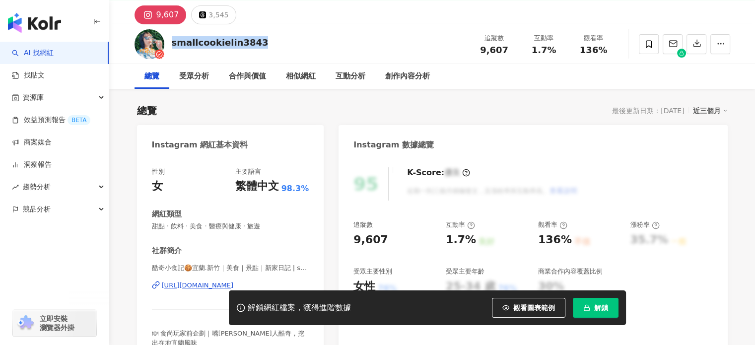
drag, startPoint x: 258, startPoint y: 46, endPoint x: 173, endPoint y: 45, distance: 85.3
click at [173, 45] on div "smallcookielin3843 追蹤數 9,607 互動率 1.7% 觀看率 136%" at bounding box center [432, 43] width 635 height 39
copy div "smallcookielin3843"
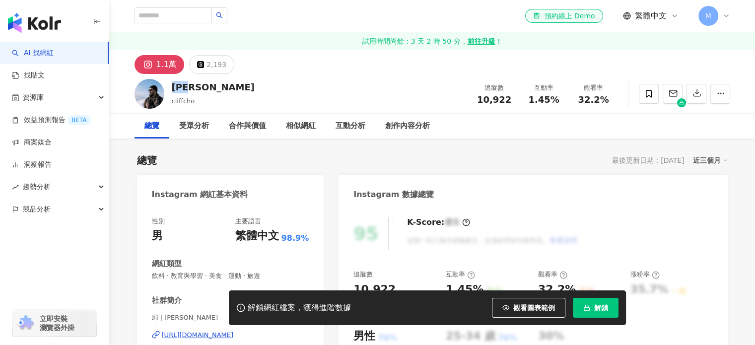
drag, startPoint x: 185, startPoint y: 89, endPoint x: 175, endPoint y: 87, distance: 10.0
click at [175, 87] on div "邱俊瑋" at bounding box center [213, 87] width 83 height 12
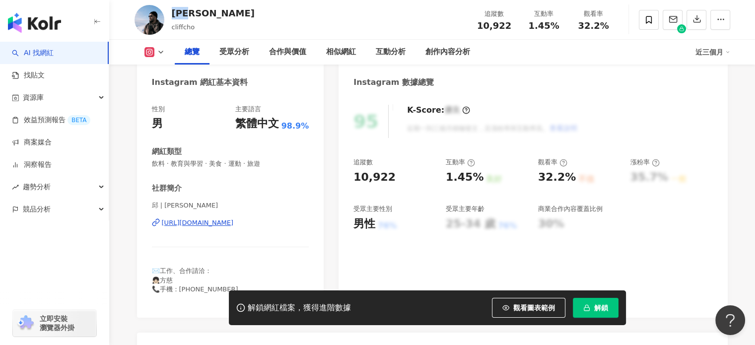
scroll to position [198, 0]
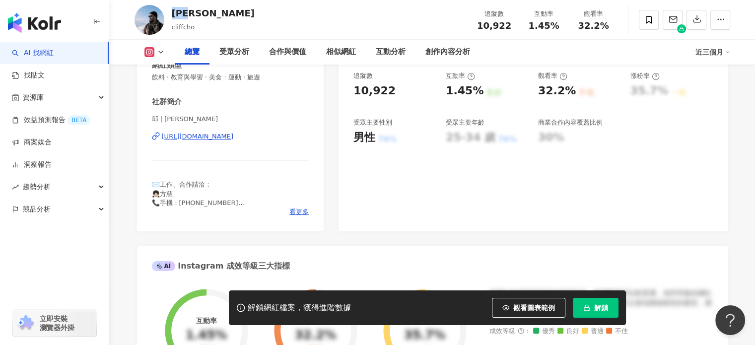
click at [232, 132] on div "https://www.instagram.com/cliffcho/" at bounding box center [198, 136] width 72 height 9
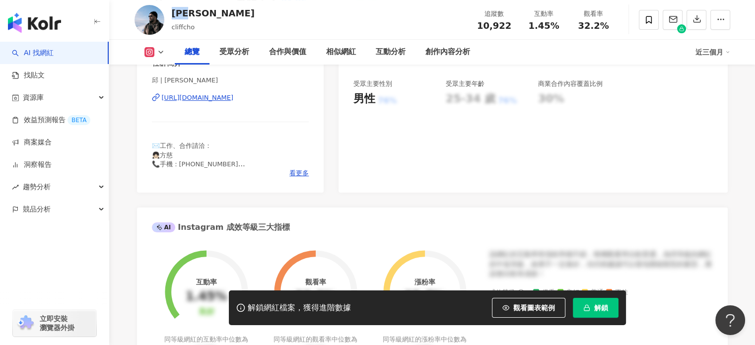
scroll to position [149, 0]
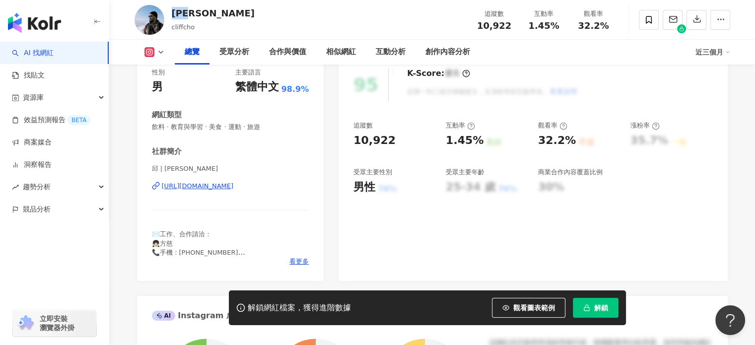
click at [230, 189] on div "https://www.instagram.com/cliffcho/" at bounding box center [198, 186] width 72 height 9
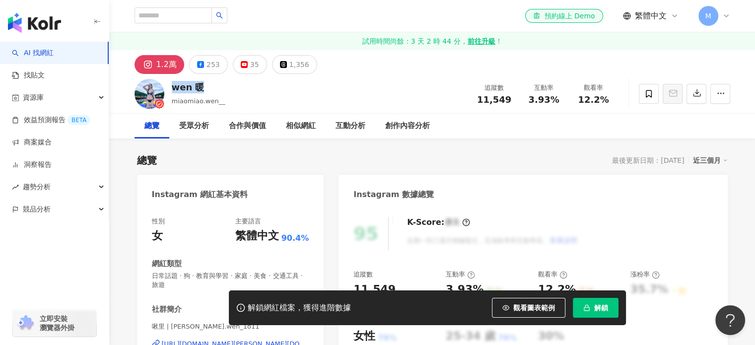
drag, startPoint x: 202, startPoint y: 85, endPoint x: 173, endPoint y: 87, distance: 29.4
click at [173, 87] on div "wen 暖" at bounding box center [199, 87] width 54 height 12
copy div "wen 暖"
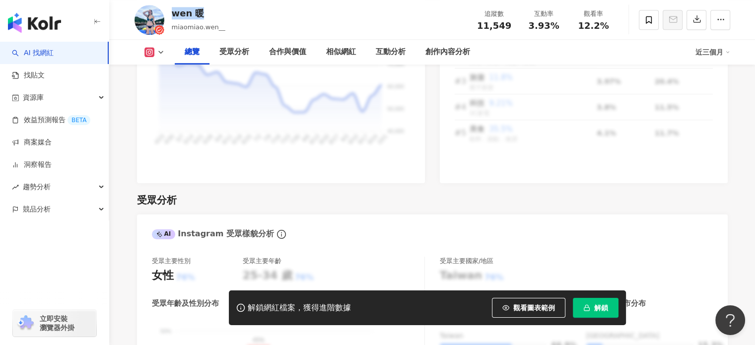
scroll to position [844, 0]
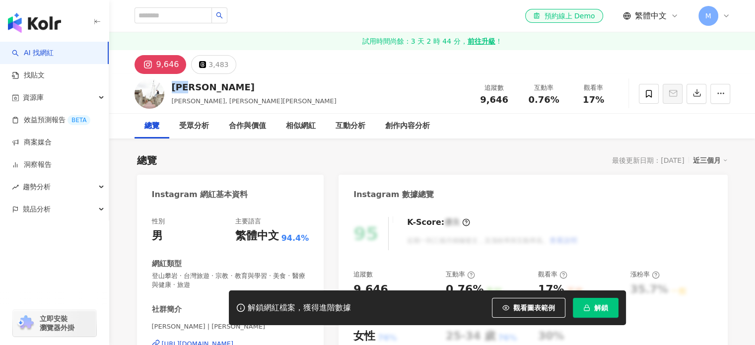
drag, startPoint x: 196, startPoint y: 87, endPoint x: 174, endPoint y: 87, distance: 22.8
click at [174, 87] on div "[PERSON_NAME]" at bounding box center [254, 87] width 165 height 12
copy div "[PERSON_NAME]"
